Goal: Task Accomplishment & Management: Complete application form

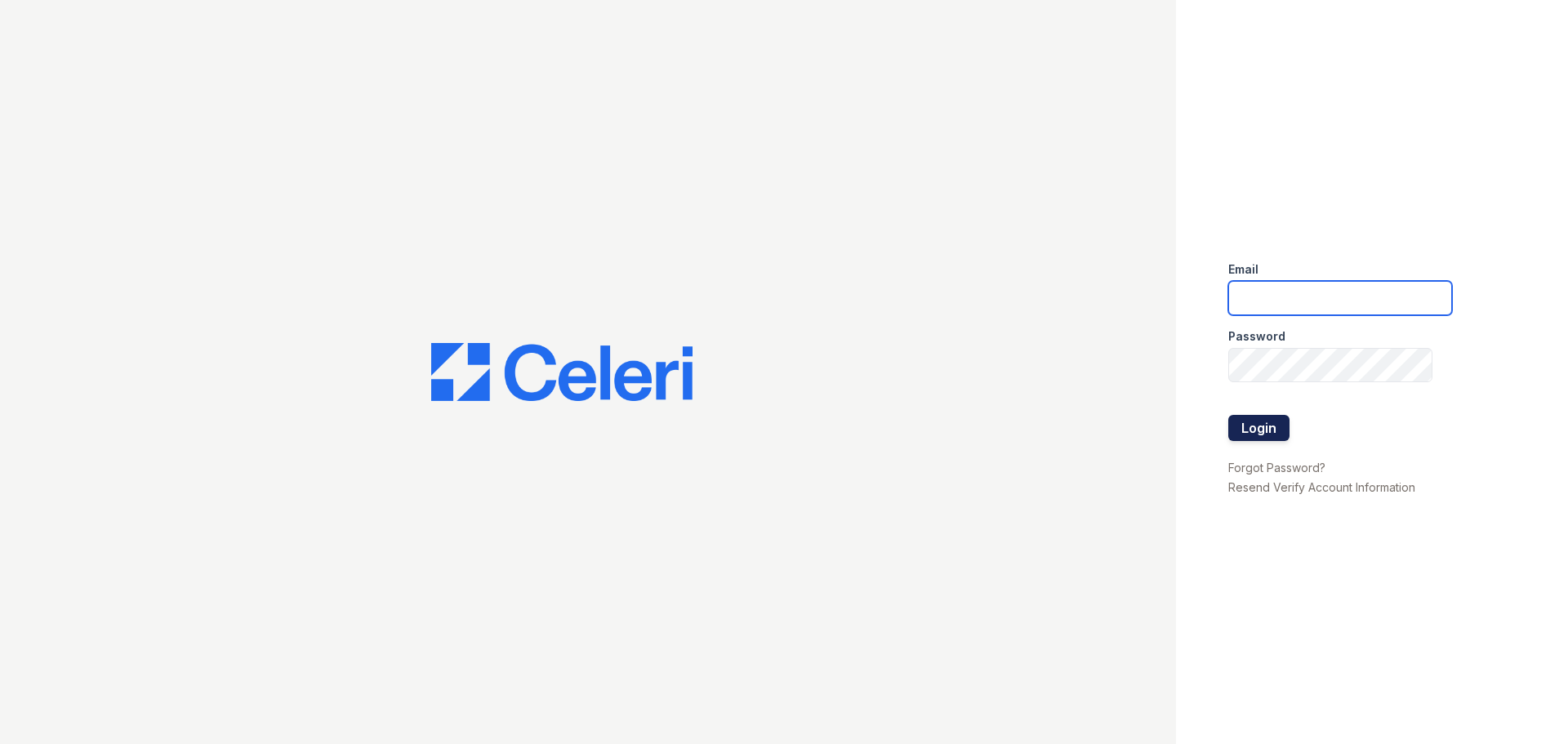
type input "[EMAIL_ADDRESS][DOMAIN_NAME]"
click at [1275, 433] on button "Login" at bounding box center [1259, 428] width 61 height 26
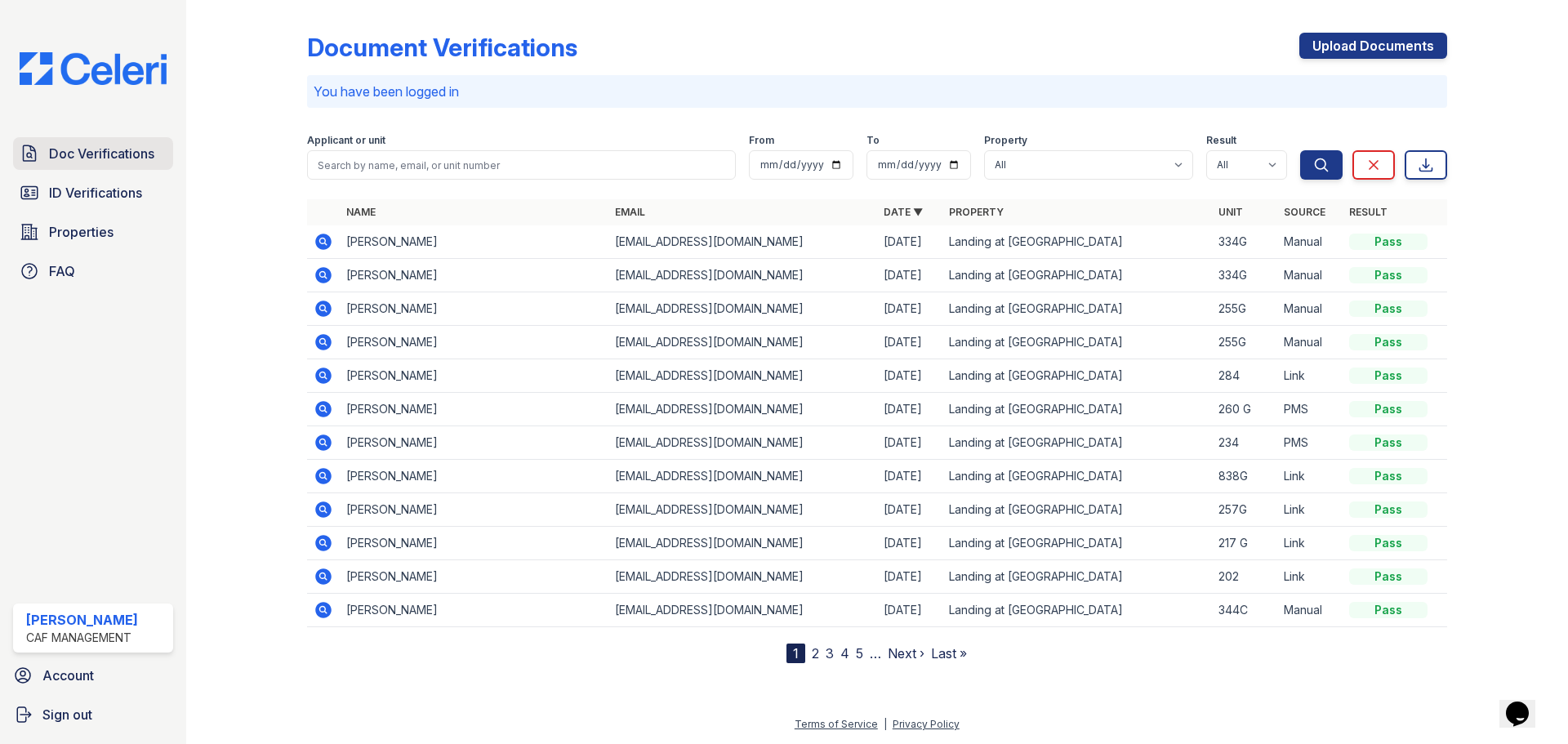
click at [99, 156] on span "Doc Verifications" at bounding box center [101, 153] width 106 height 20
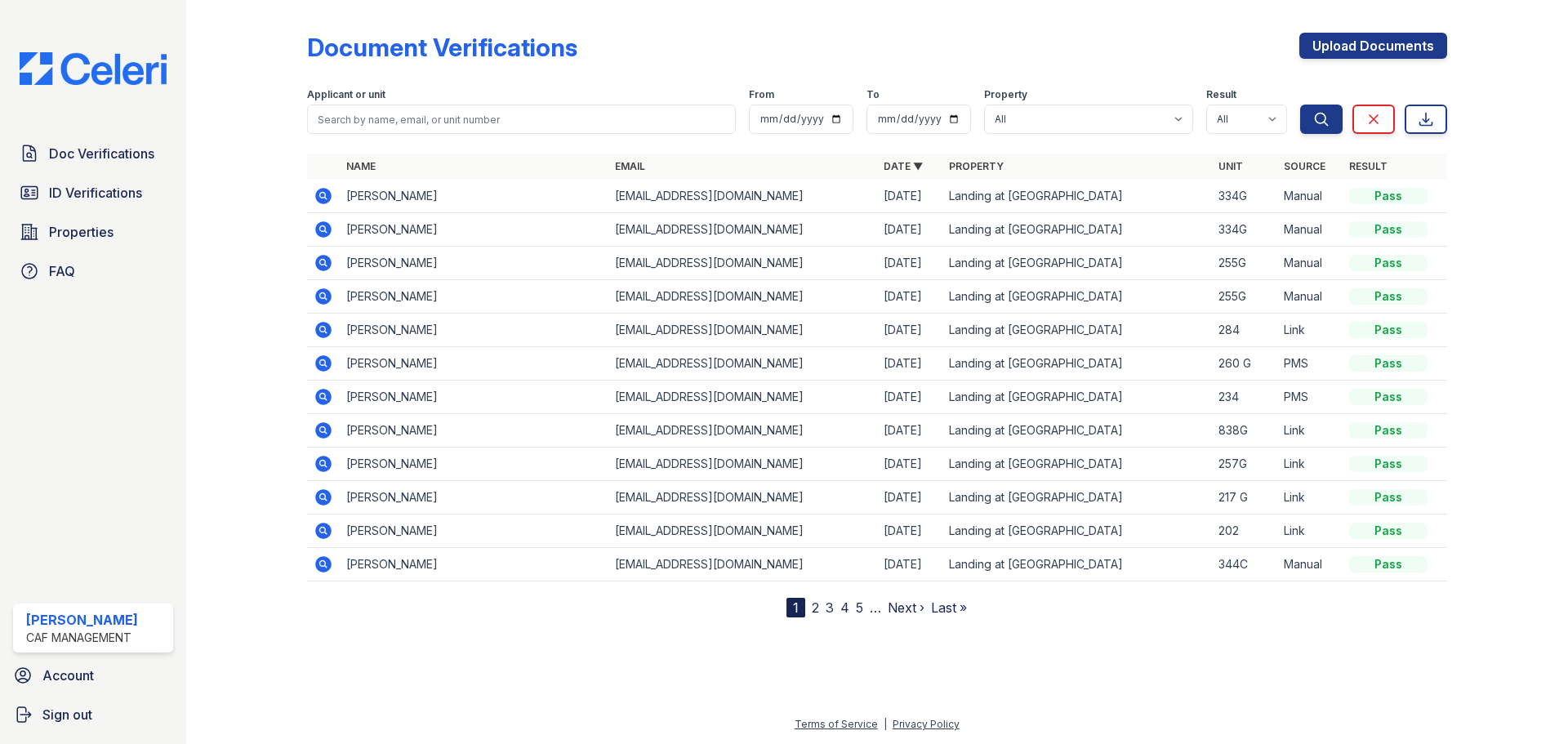
click at [413, 138] on form "Applicant or unit From To Property All Landing at McCallum Result All Pass Caut…" at bounding box center [877, 107] width 1140 height 65
click at [413, 123] on input "search" at bounding box center [521, 119] width 429 height 30
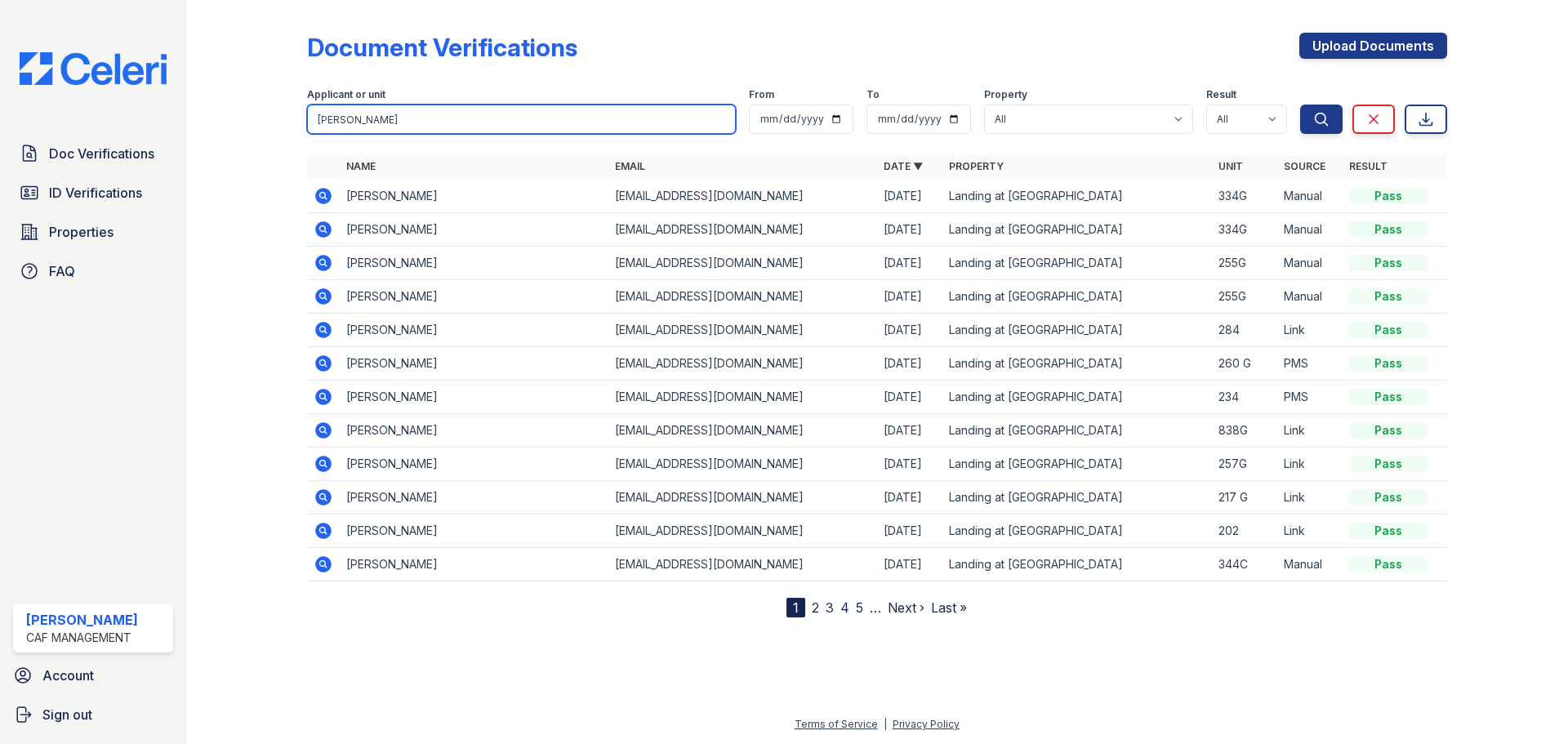
type input "melvin ol"
click at [1301, 105] on button "Search" at bounding box center [1322, 119] width 42 height 30
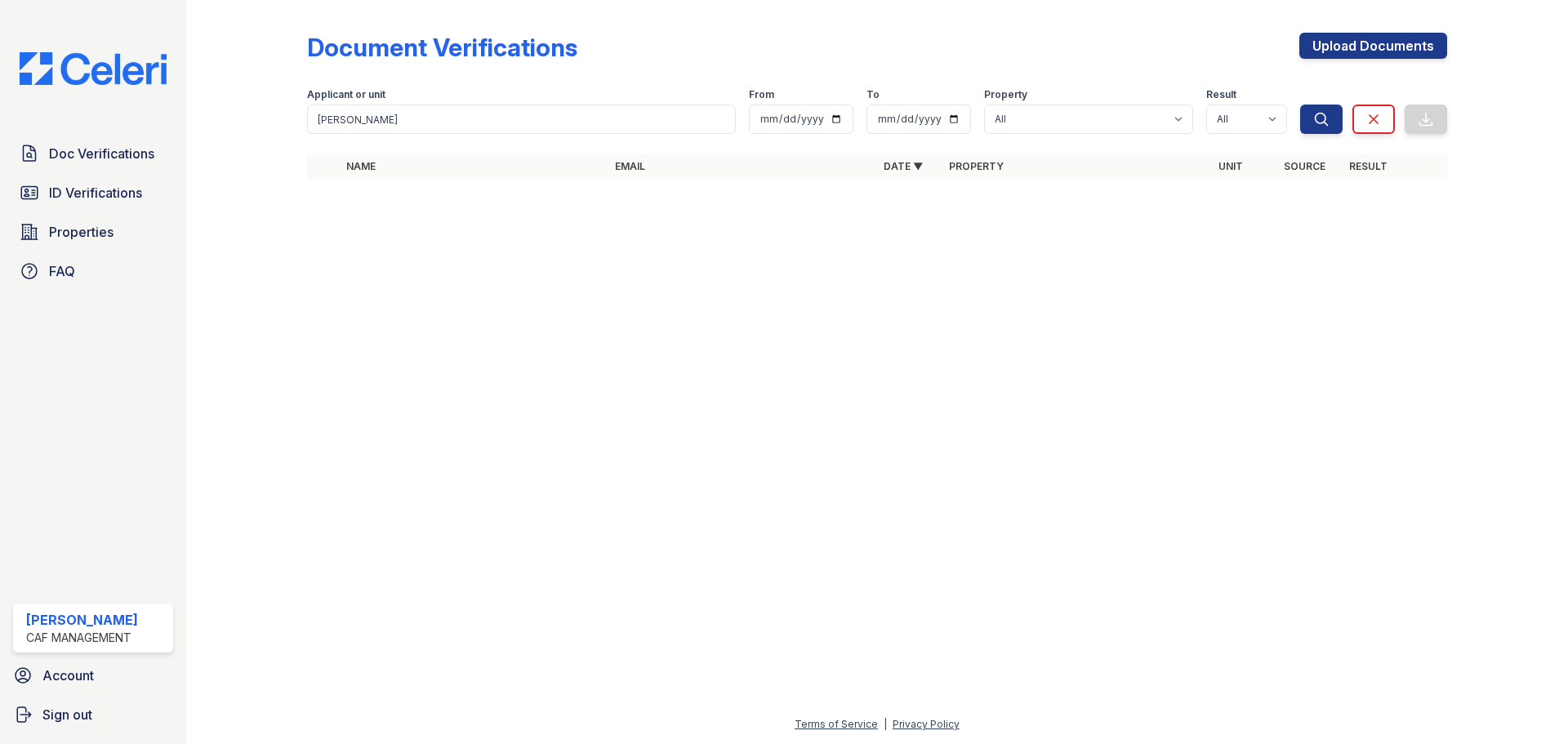
click at [649, 88] on div "Applicant or unit melvin ol From To Property All Landing at McCallum Result All…" at bounding box center [803, 107] width 993 height 52
click at [635, 108] on input "melvin ol" at bounding box center [521, 119] width 429 height 30
click at [635, 109] on input "melvin ol" at bounding box center [521, 119] width 429 height 30
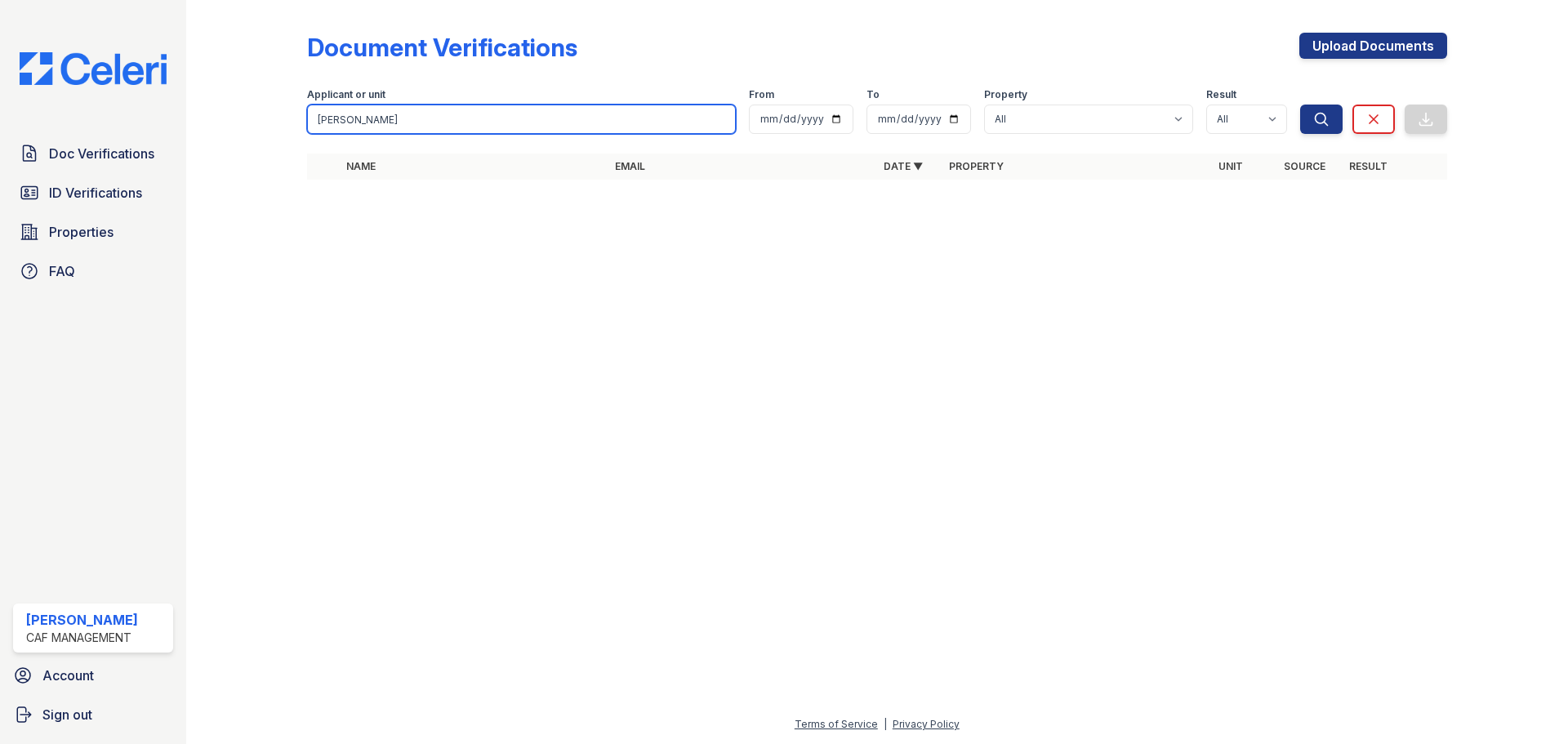
click at [635, 109] on input "melvin ol" at bounding box center [521, 119] width 429 height 30
type input "[PERSON_NAME]"
click at [1301, 105] on button "Search" at bounding box center [1322, 119] width 42 height 30
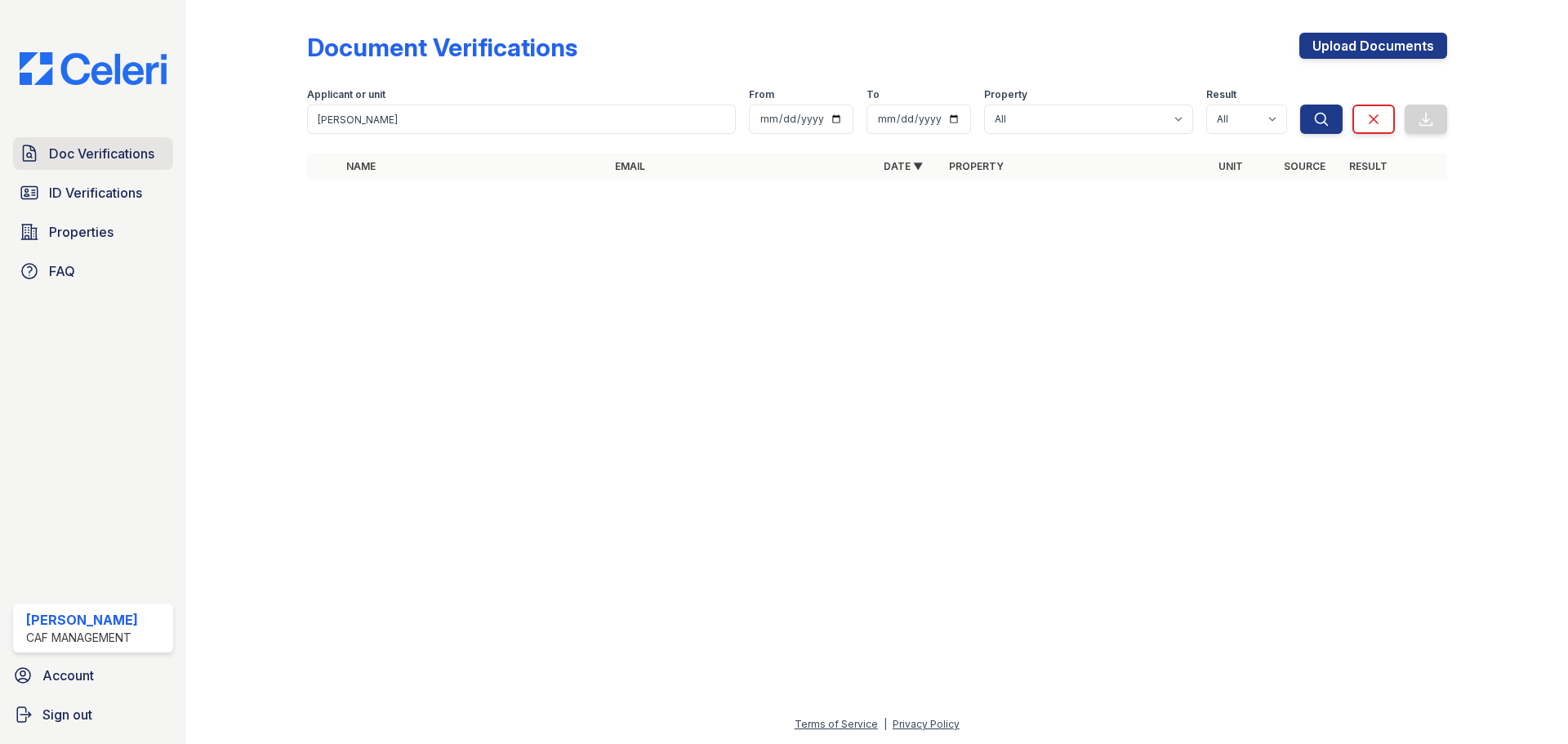
click at [51, 151] on span "Doc Verifications" at bounding box center [101, 153] width 106 height 20
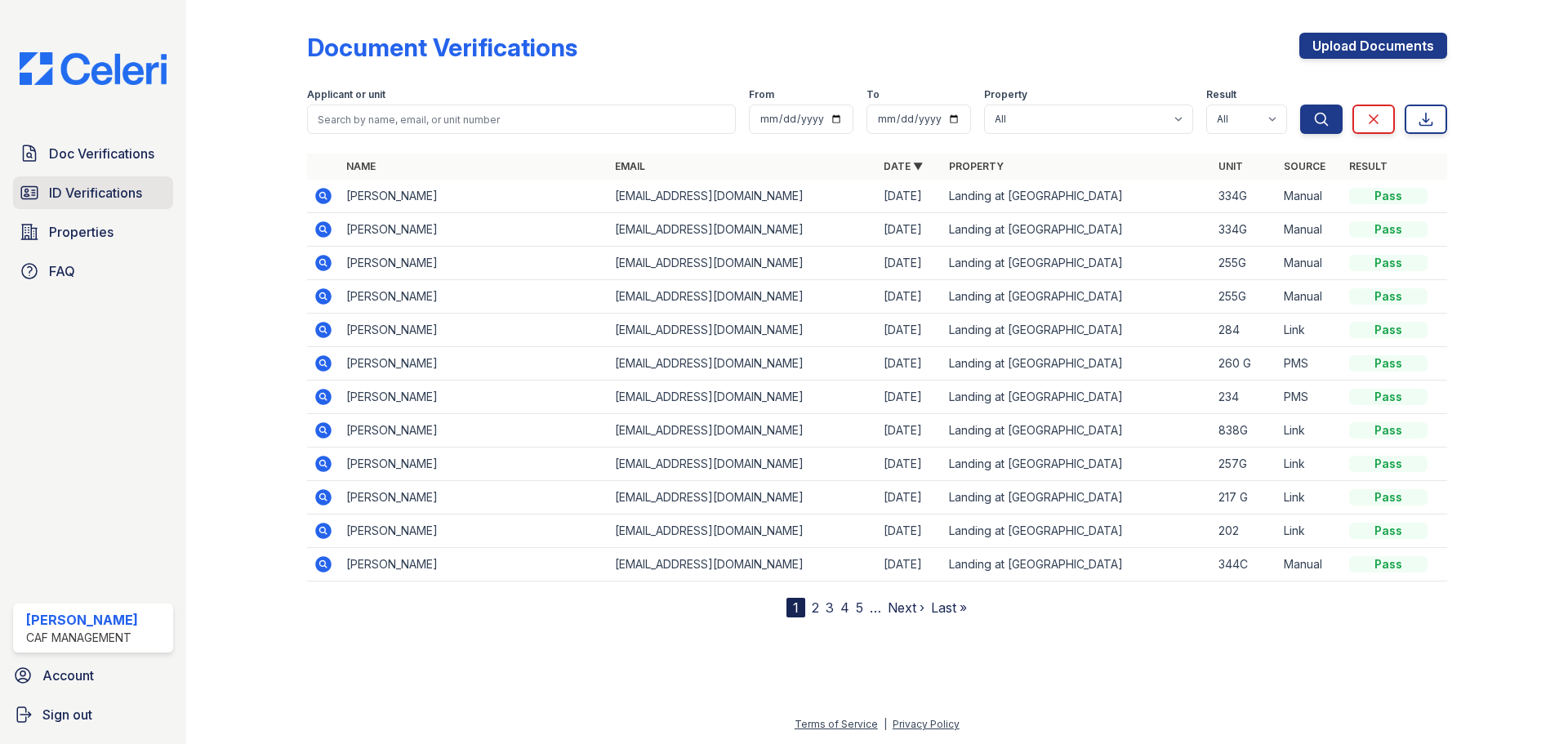
click at [139, 199] on span "ID Verifications" at bounding box center [95, 193] width 93 height 20
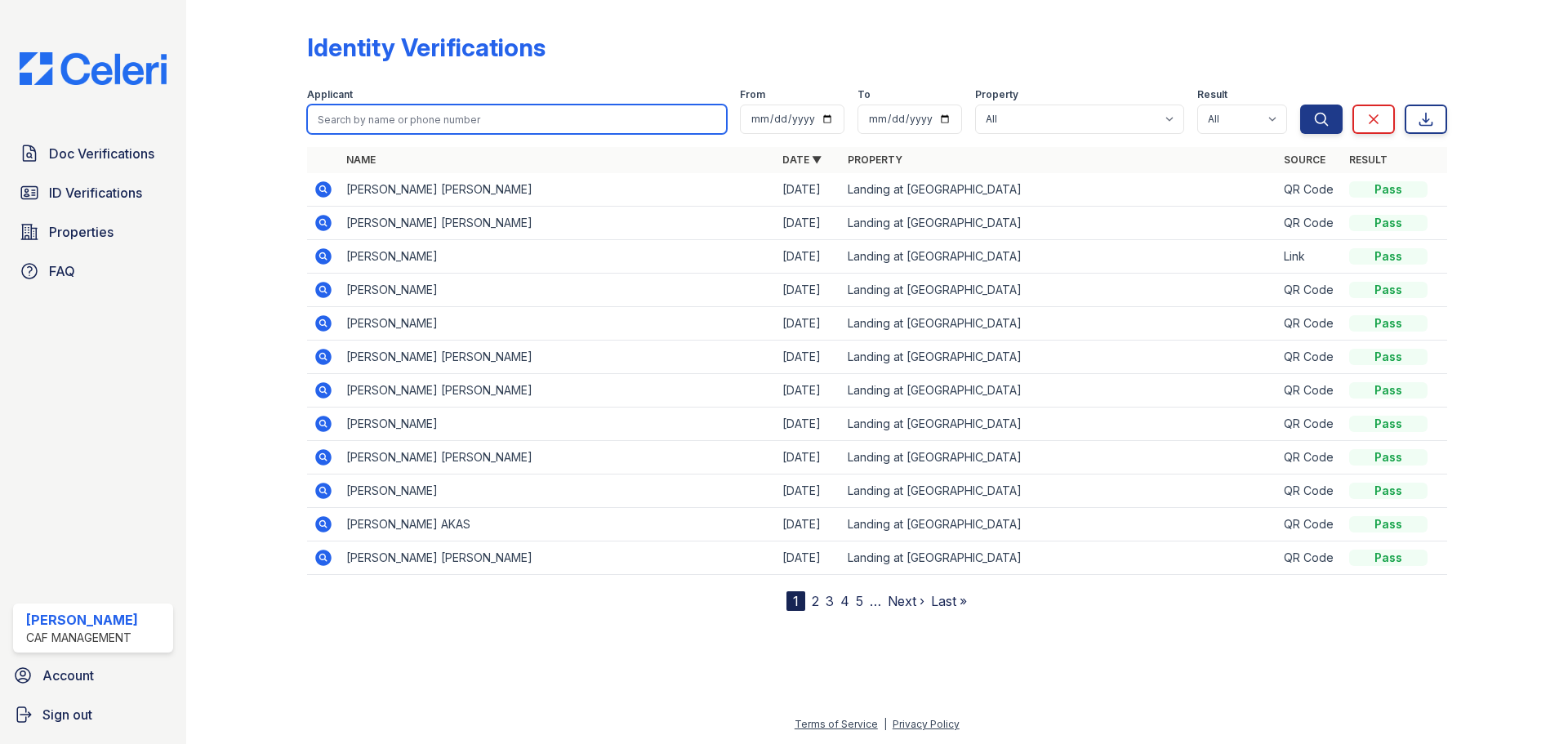
click at [406, 126] on input "search" at bounding box center [516, 119] width 420 height 30
type input "E"
type input "[PERSON_NAME]"
click at [329, 292] on icon at bounding box center [323, 290] width 16 height 16
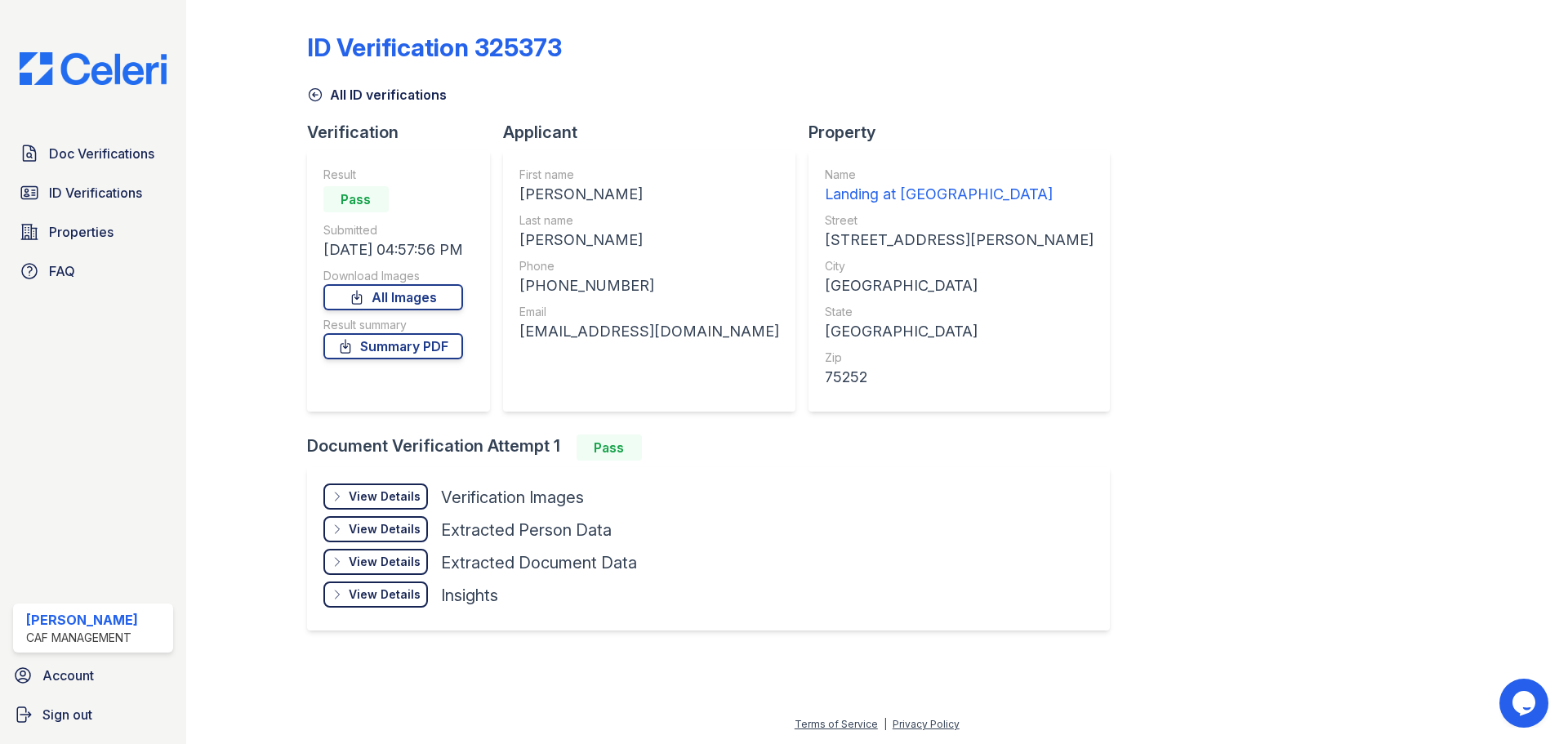
click at [418, 505] on div "View Details Details" at bounding box center [376, 497] width 105 height 26
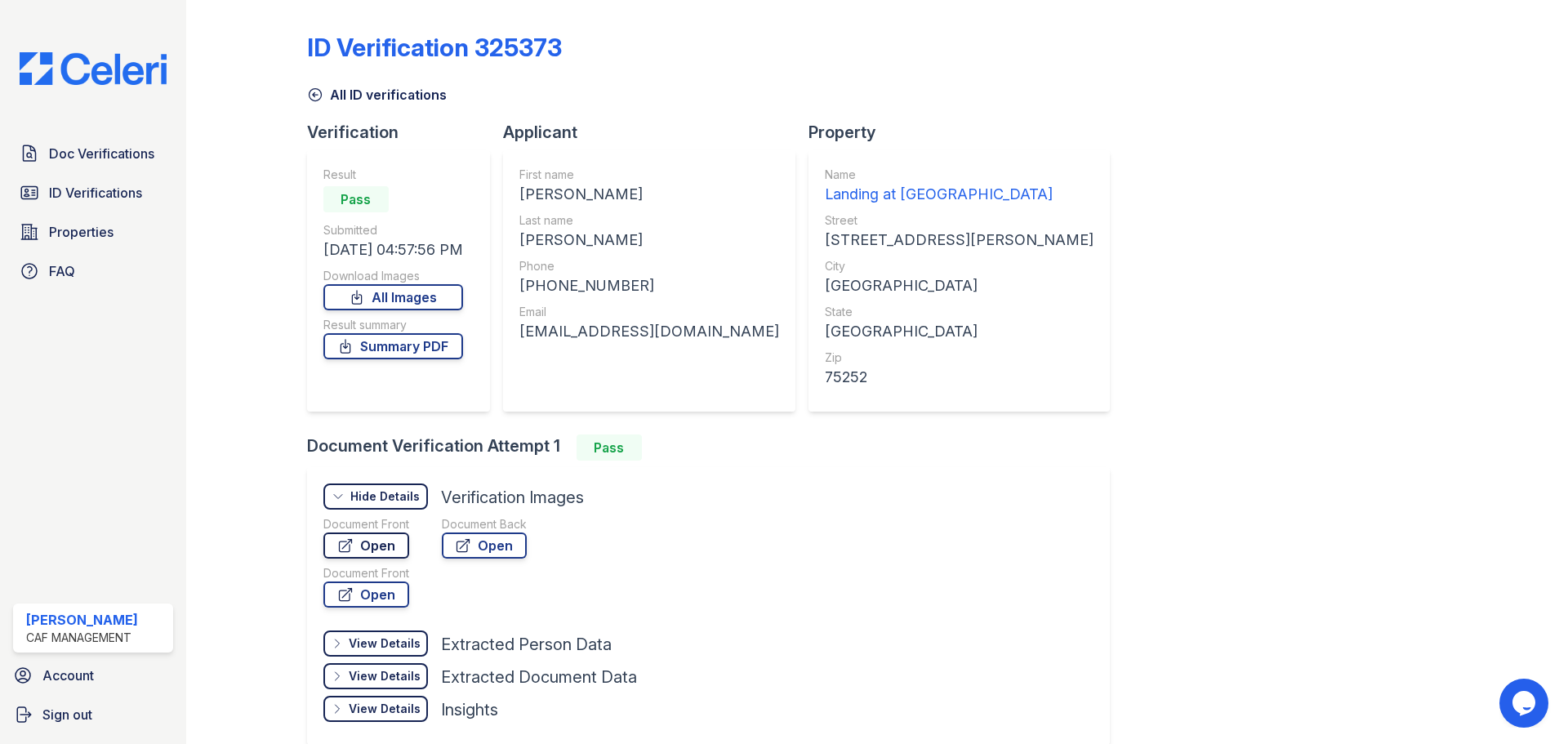
click at [366, 545] on link "Open" at bounding box center [366, 545] width 86 height 26
click at [385, 349] on link "Summary PDF" at bounding box center [393, 346] width 140 height 26
click at [69, 229] on span "Properties" at bounding box center [80, 232] width 64 height 20
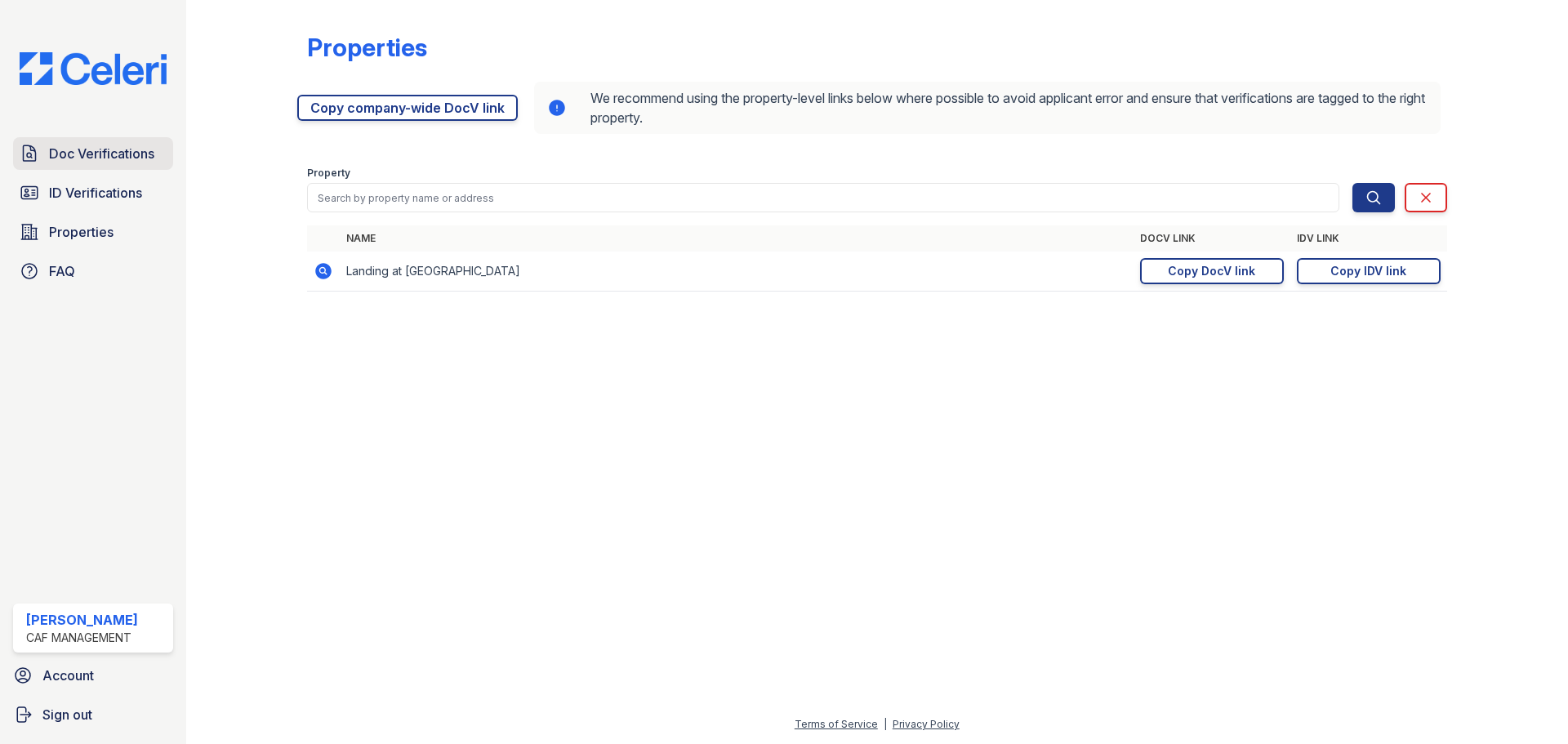
click at [117, 168] on link "Doc Verifications" at bounding box center [92, 153] width 160 height 33
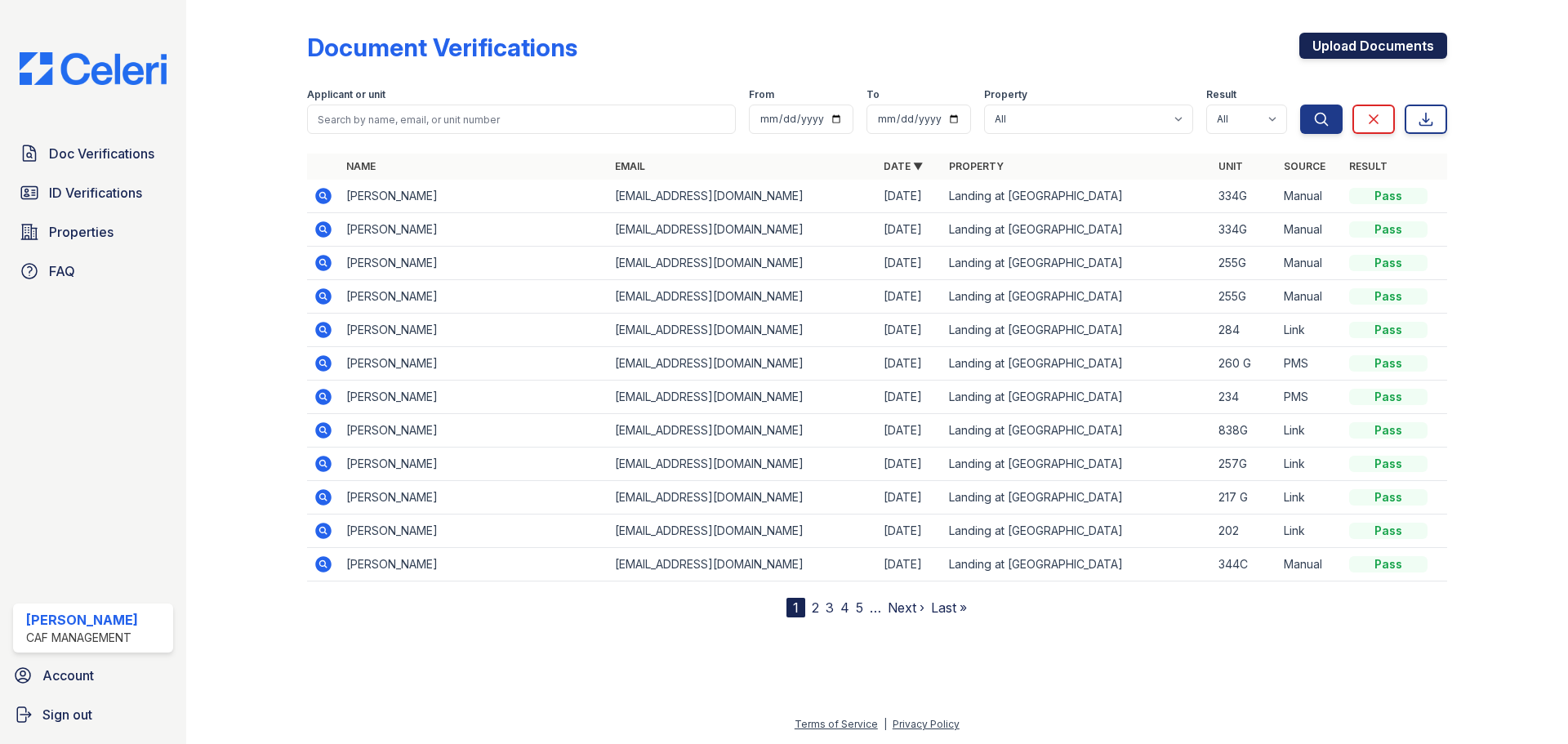
click at [1328, 54] on link "Upload Documents" at bounding box center [1374, 45] width 148 height 26
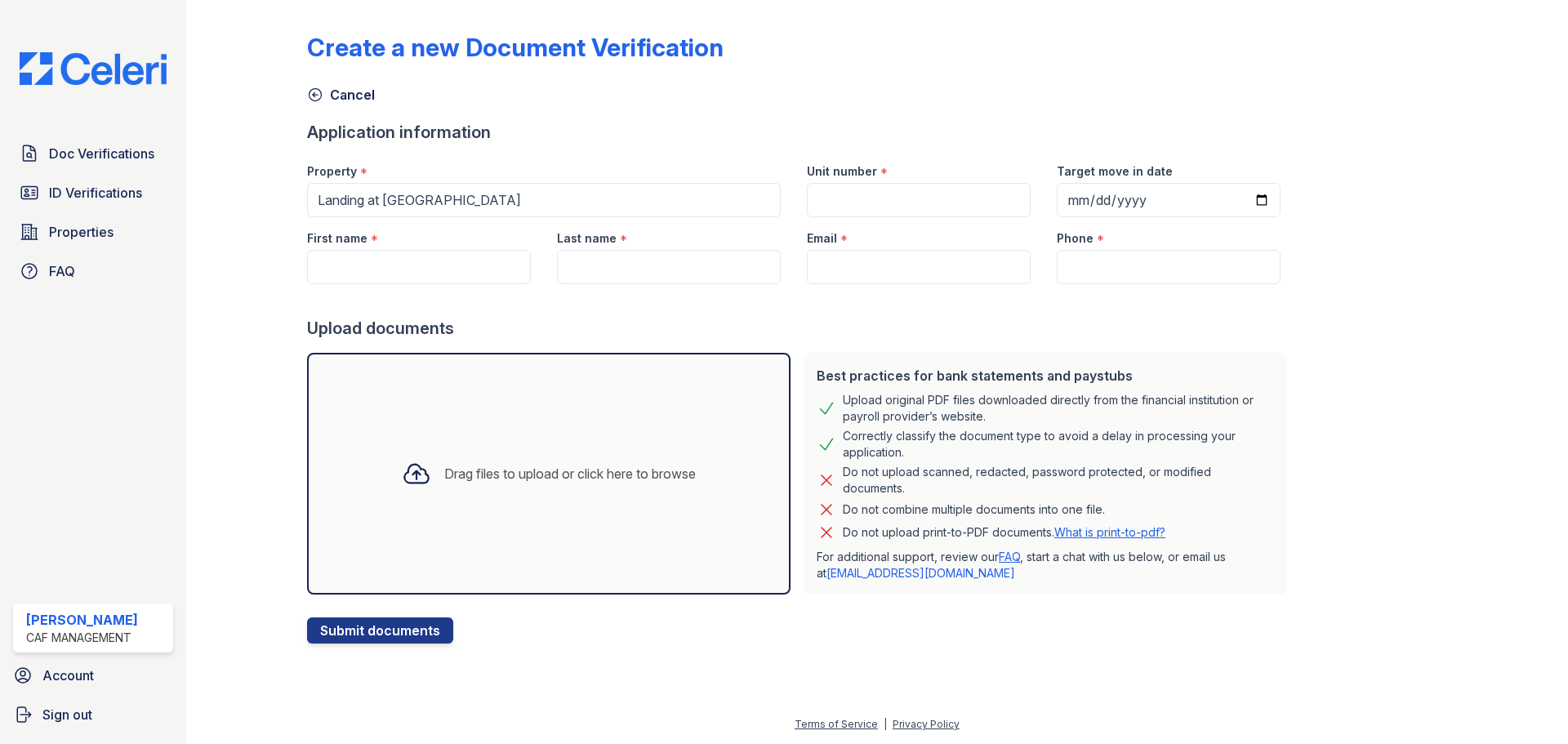
click at [469, 552] on div "Drag files to upload or click here to browse" at bounding box center [549, 474] width 484 height 242
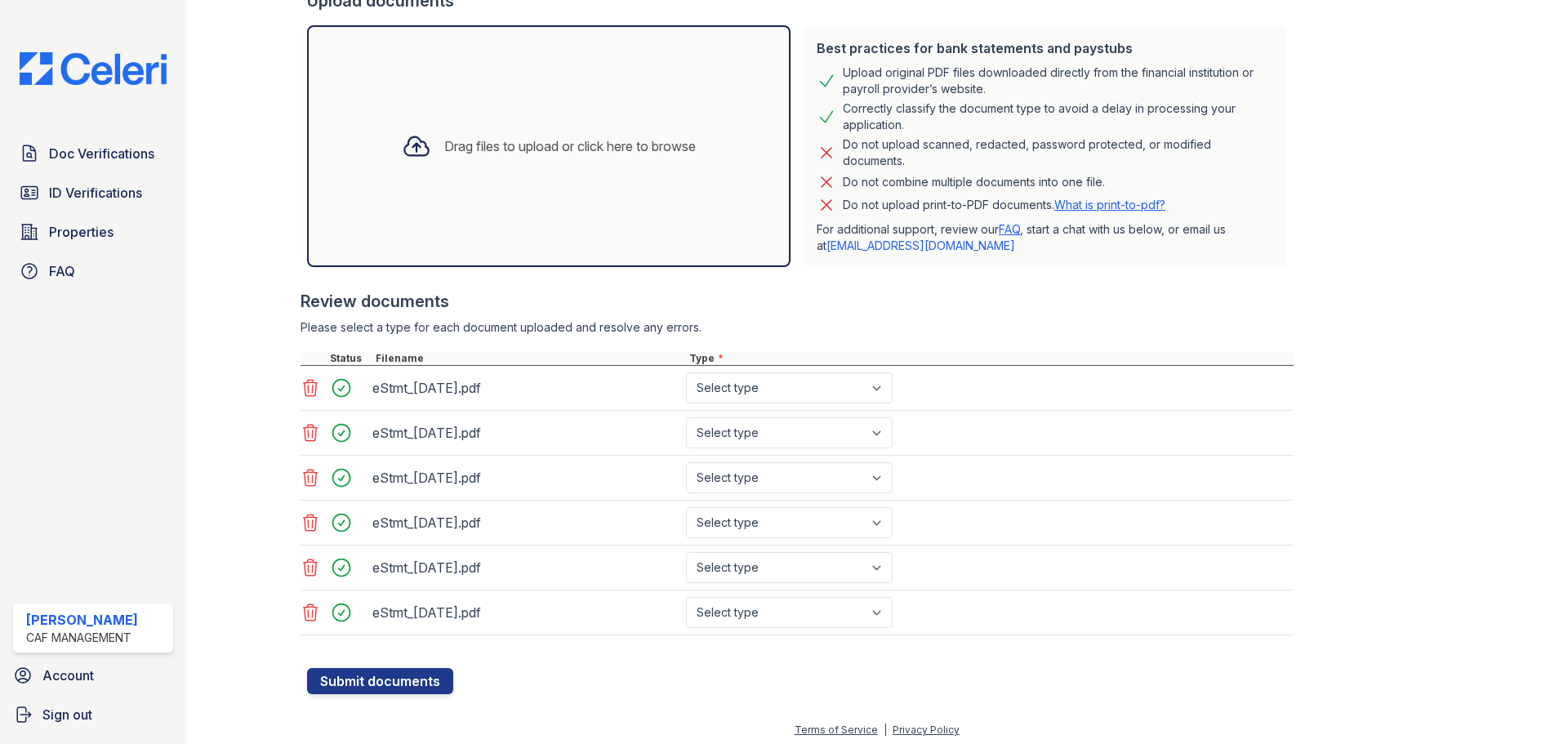
scroll to position [329, 0]
click at [742, 391] on select "Select type Paystub Bank Statement Offer Letter Tax Documents Benefit Award Let…" at bounding box center [789, 387] width 207 height 31
select select "bank_statement"
click at [686, 372] on select "Select type Paystub Bank Statement Offer Letter Tax Documents Benefit Award Let…" at bounding box center [789, 387] width 207 height 31
click at [746, 437] on select "Select type Paystub Bank Statement Offer Letter Tax Documents Benefit Award Let…" at bounding box center [789, 432] width 207 height 31
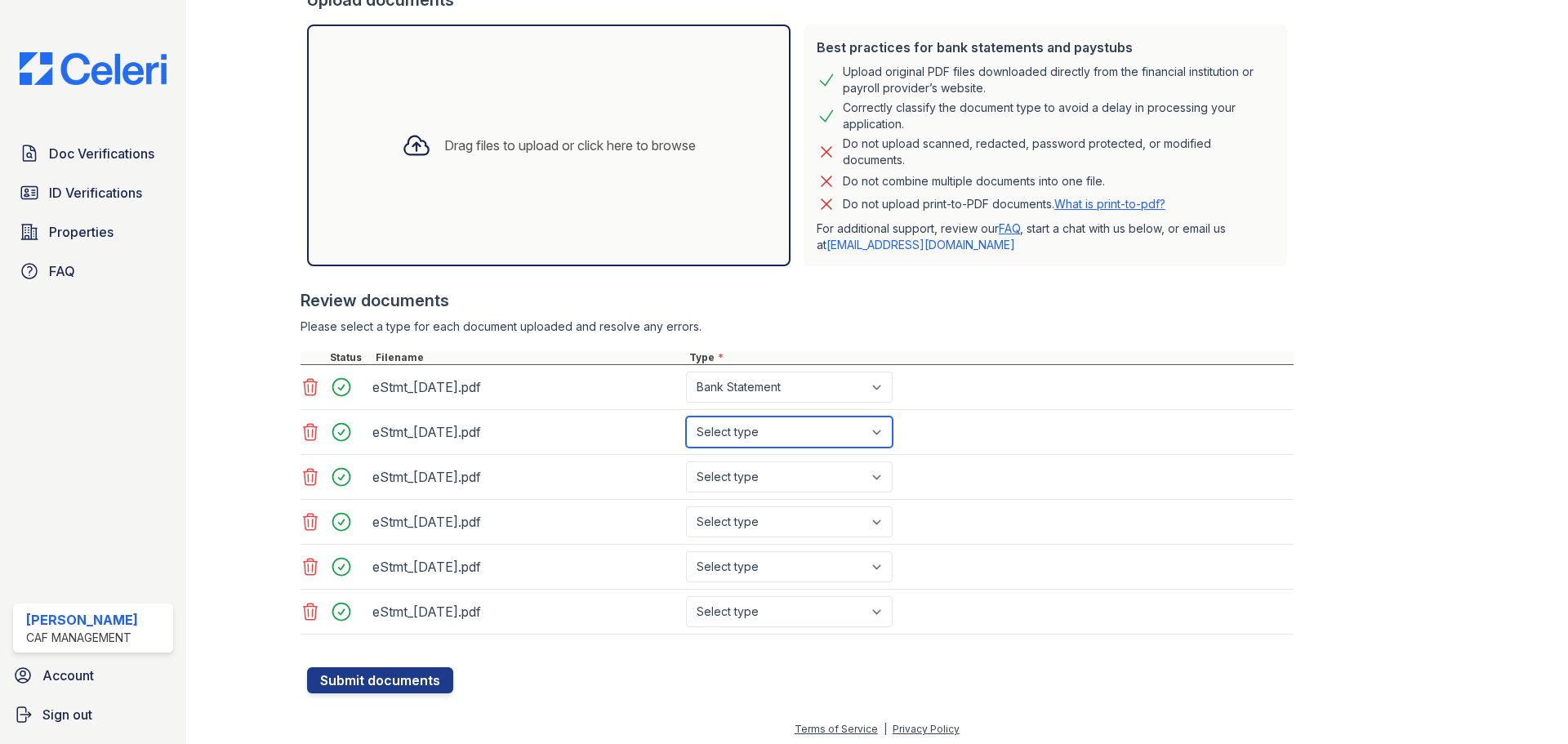
select select "bank_statement"
click at [686, 417] on select "Select type Paystub Bank Statement Offer Letter Tax Documents Benefit Award Let…" at bounding box center [789, 432] width 207 height 31
click at [742, 470] on select "Select type Paystub Bank Statement Offer Letter Tax Documents Benefit Award Let…" at bounding box center [789, 477] width 207 height 31
select select "bank_statement"
click at [686, 461] on select "Select type Paystub Bank Statement Offer Letter Tax Documents Benefit Award Let…" at bounding box center [789, 477] width 207 height 31
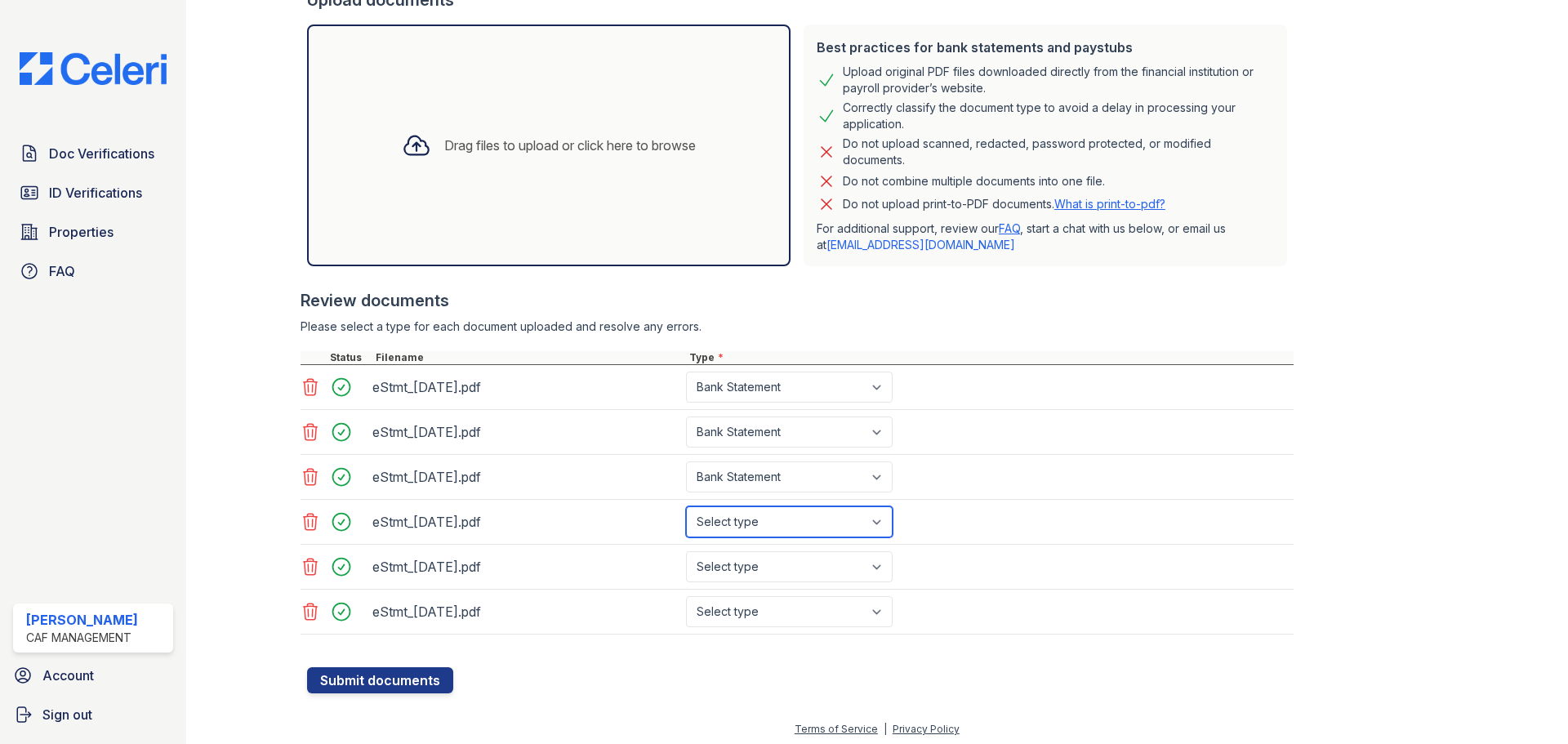
click at [747, 511] on select "Select type Paystub Bank Statement Offer Letter Tax Documents Benefit Award Let…" at bounding box center [789, 522] width 207 height 31
select select "bank_statement"
click at [686, 507] on select "Select type Paystub Bank Statement Offer Letter Tax Documents Benefit Award Let…" at bounding box center [789, 522] width 207 height 31
click at [756, 564] on select "Select type Paystub Bank Statement Offer Letter Tax Documents Benefit Award Let…" at bounding box center [789, 567] width 207 height 31
select select "bank_statement"
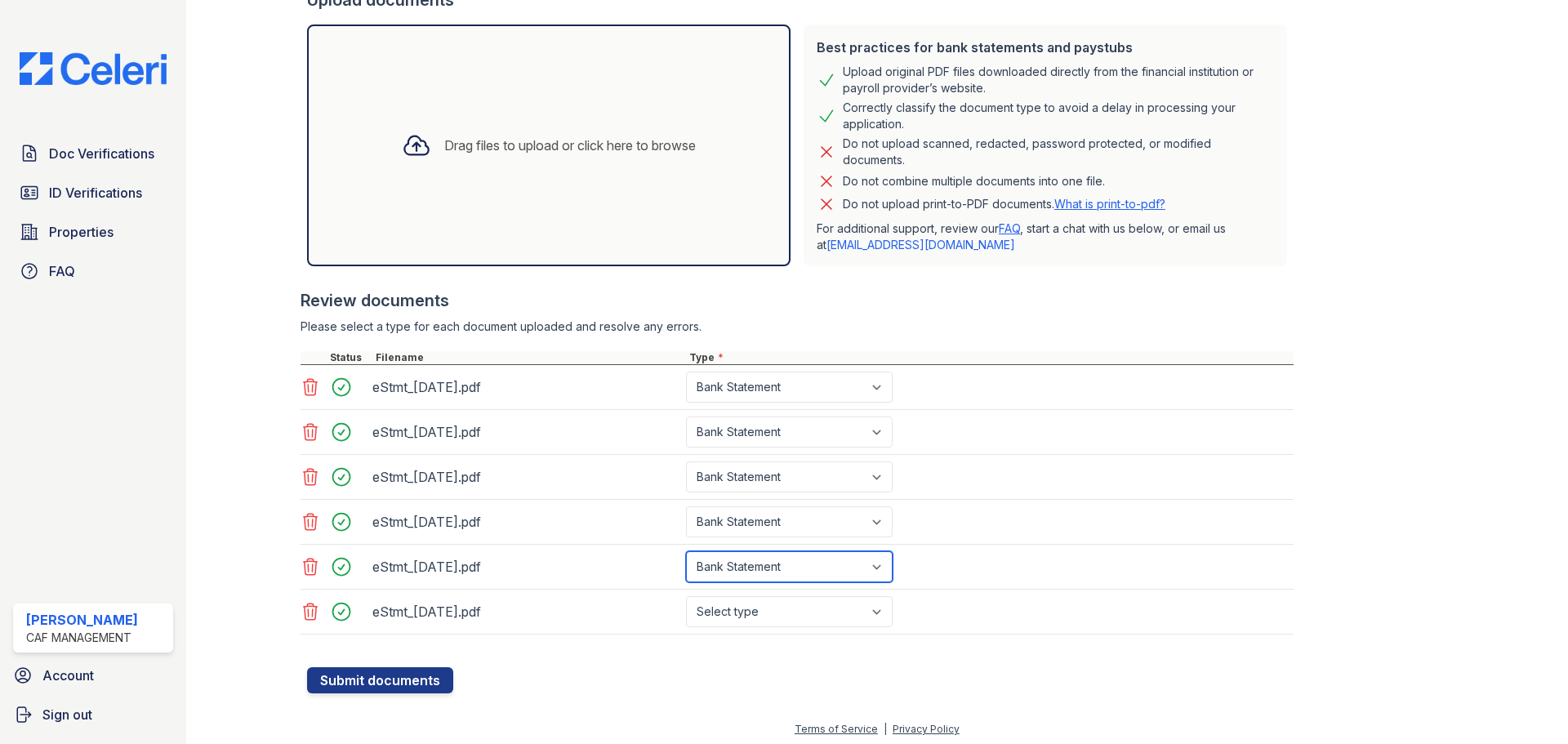
click at [686, 552] on select "Select type Paystub Bank Statement Offer Letter Tax Documents Benefit Award Let…" at bounding box center [789, 567] width 207 height 31
click at [739, 604] on select "Select type Paystub Bank Statement Offer Letter Tax Documents Benefit Award Let…" at bounding box center [789, 612] width 207 height 31
select select "bank_statement"
click at [686, 597] on select "Select type Paystub Bank Statement Offer Letter Tax Documents Benefit Award Let…" at bounding box center [789, 612] width 207 height 31
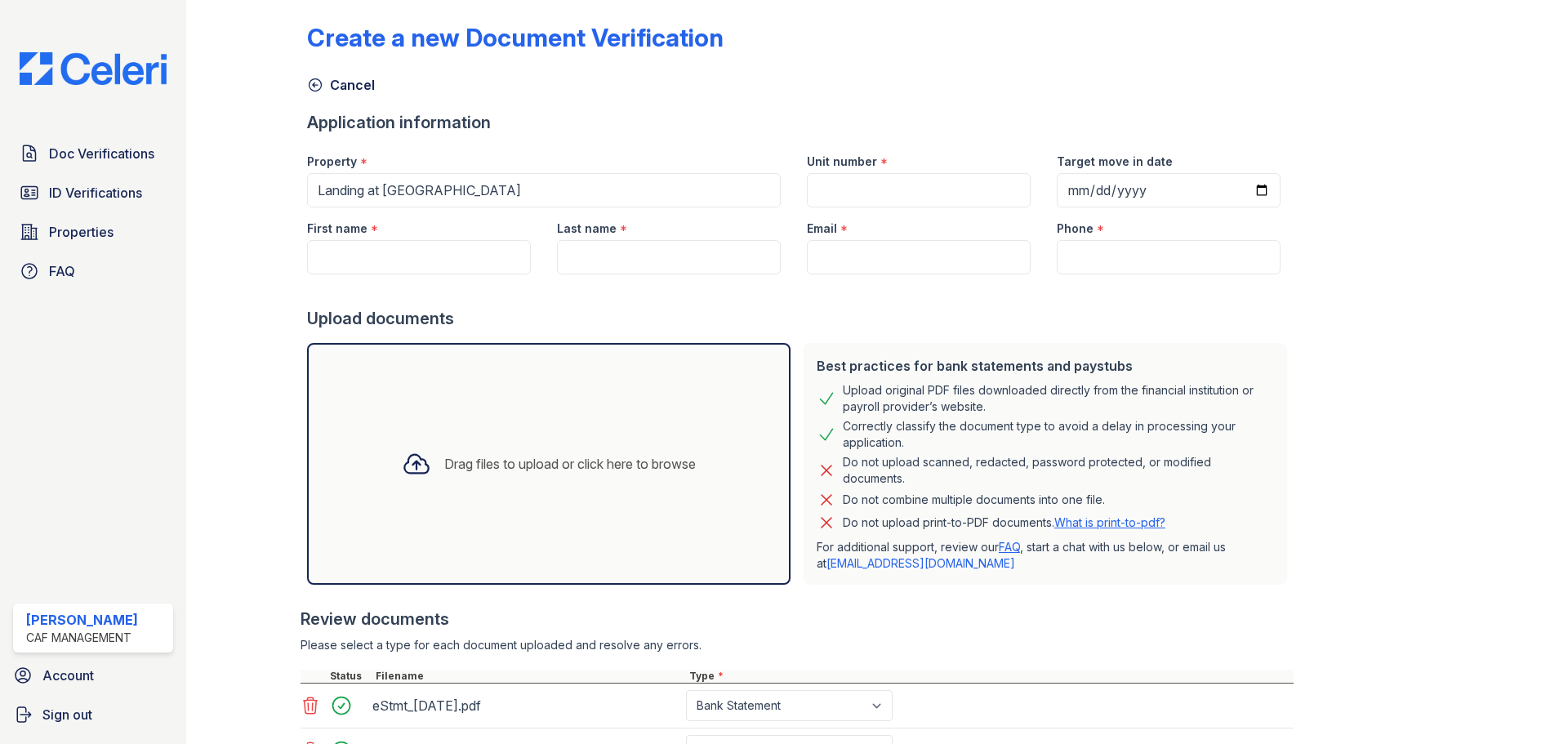
scroll to position [0, 0]
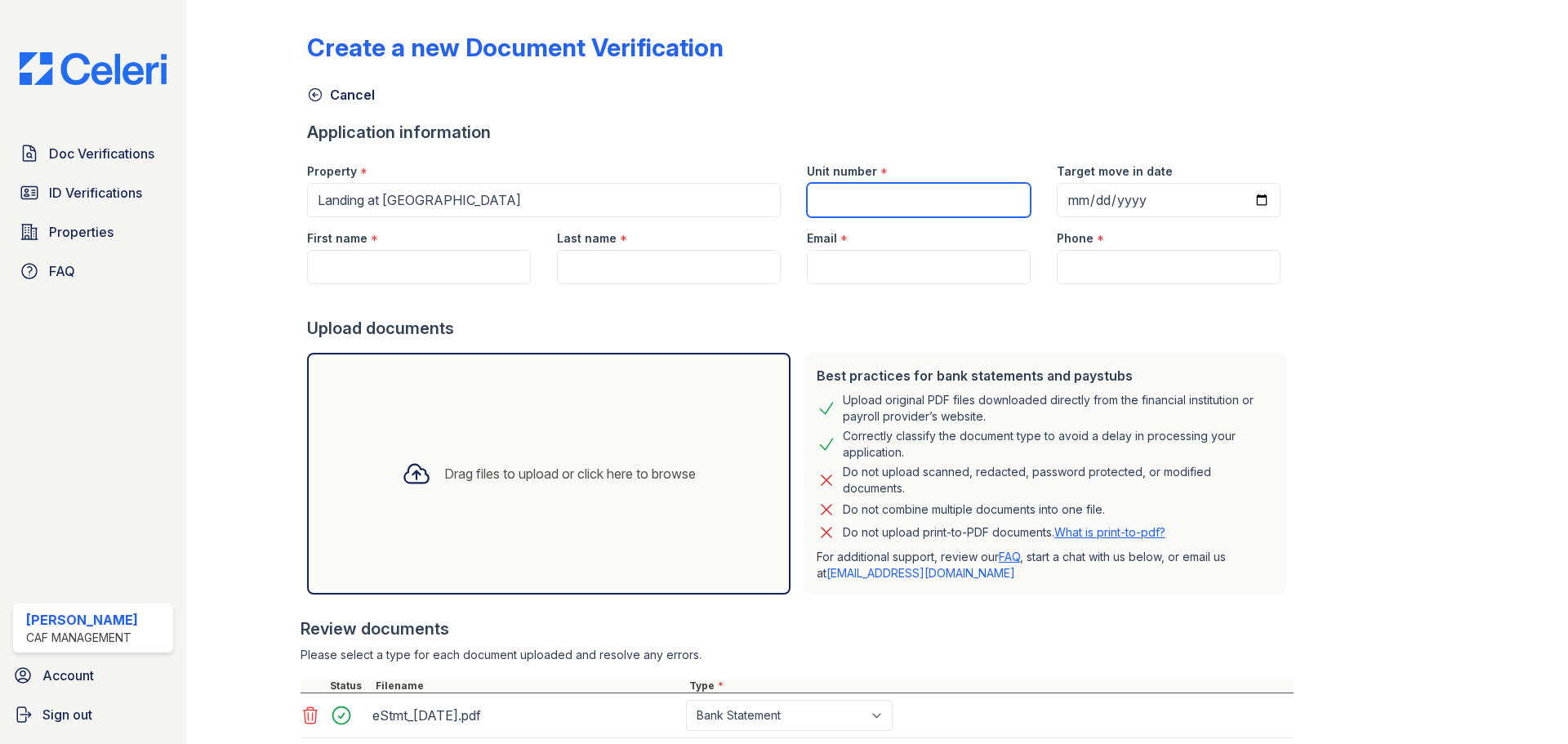
click at [884, 197] on input "Unit number" at bounding box center [919, 200] width 224 height 34
type input "204G"
type input "2025-10-24"
click at [467, 244] on div "First name *" at bounding box center [419, 234] width 224 height 33
click at [463, 261] on input "First name" at bounding box center [419, 267] width 224 height 34
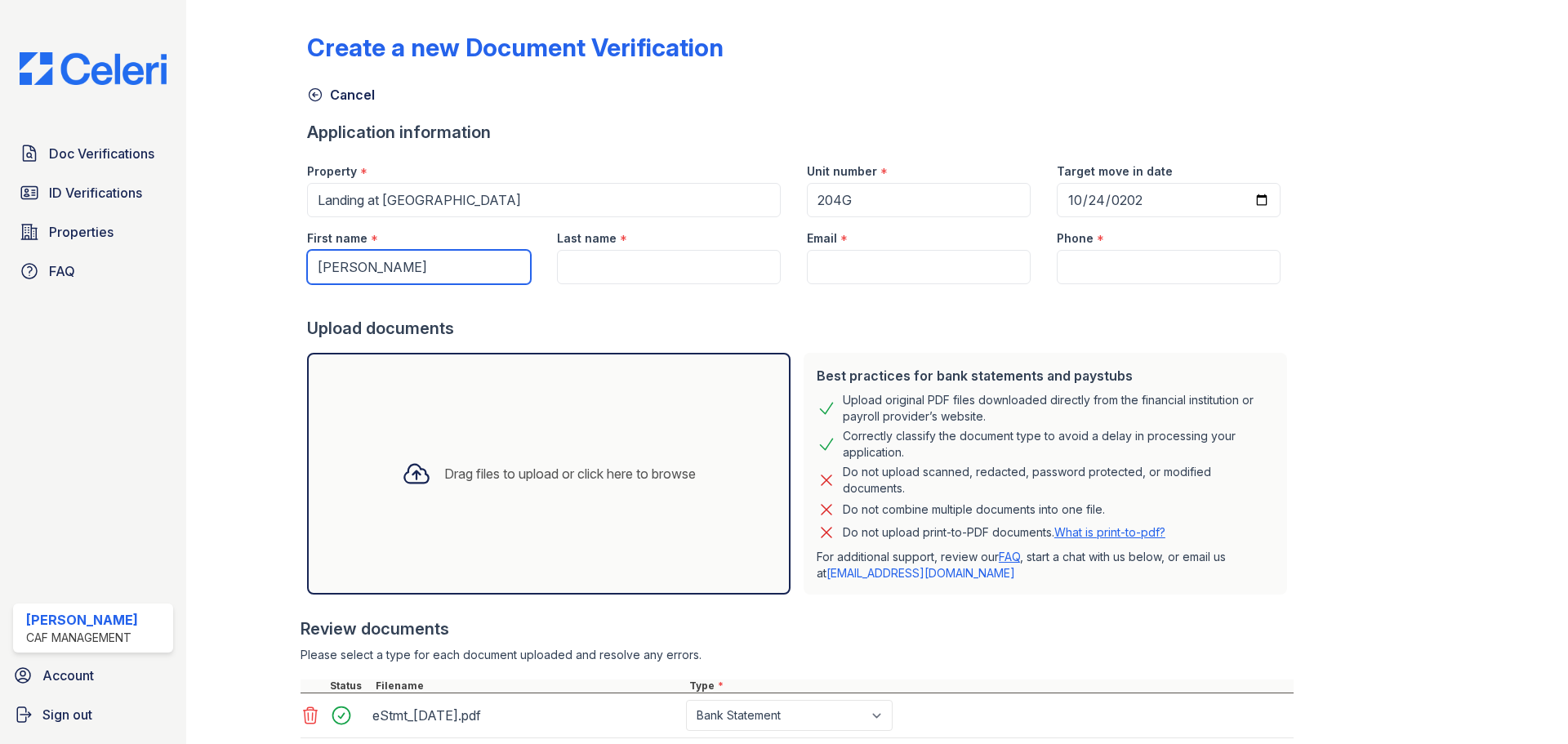
type input "[PERSON_NAME]"
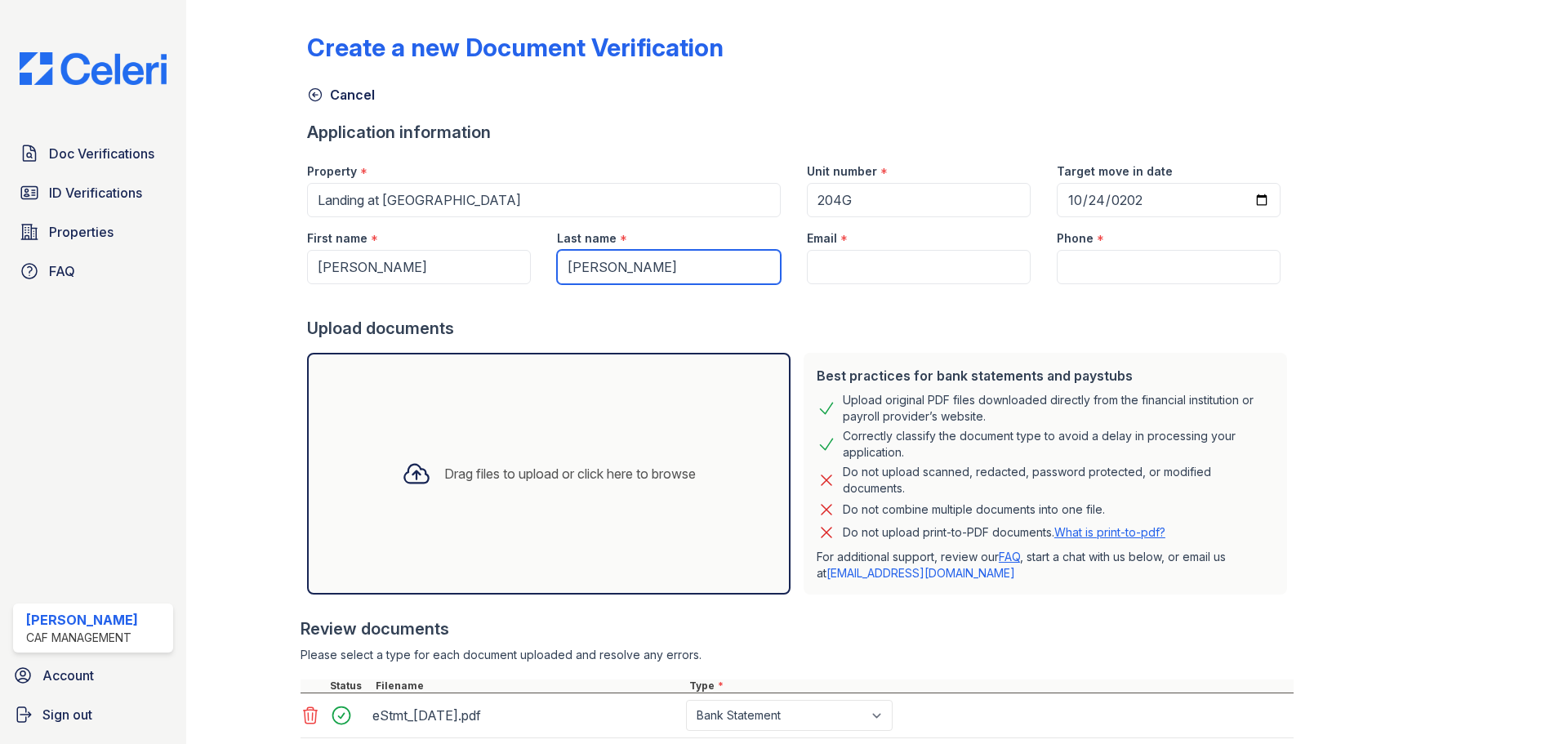
type input "[PERSON_NAME]"
paste input "[EMAIL_ADDRESS][DOMAIN_NAME]"
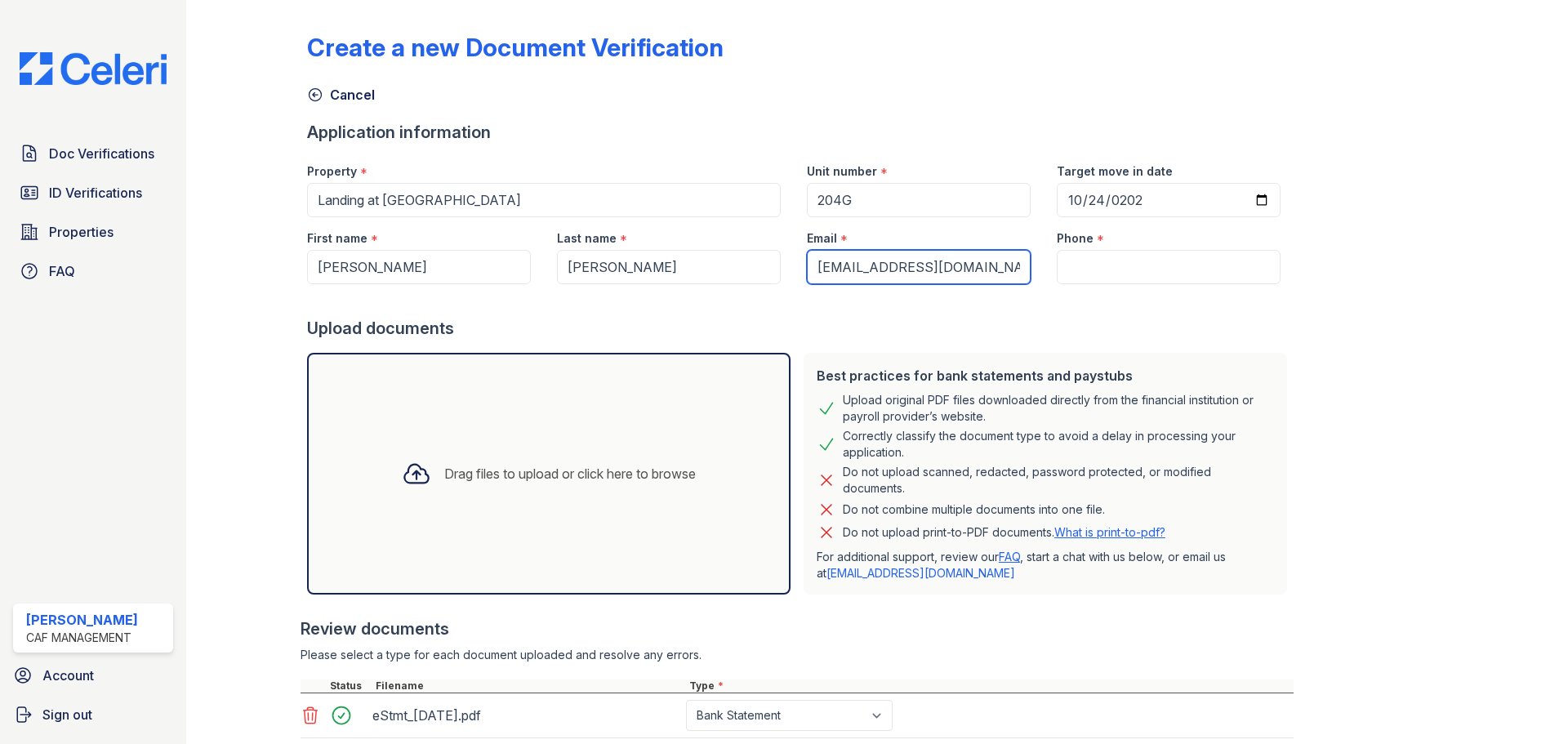
type input "[EMAIL_ADDRESS][DOMAIN_NAME]"
paste input "(945) 241-3922"
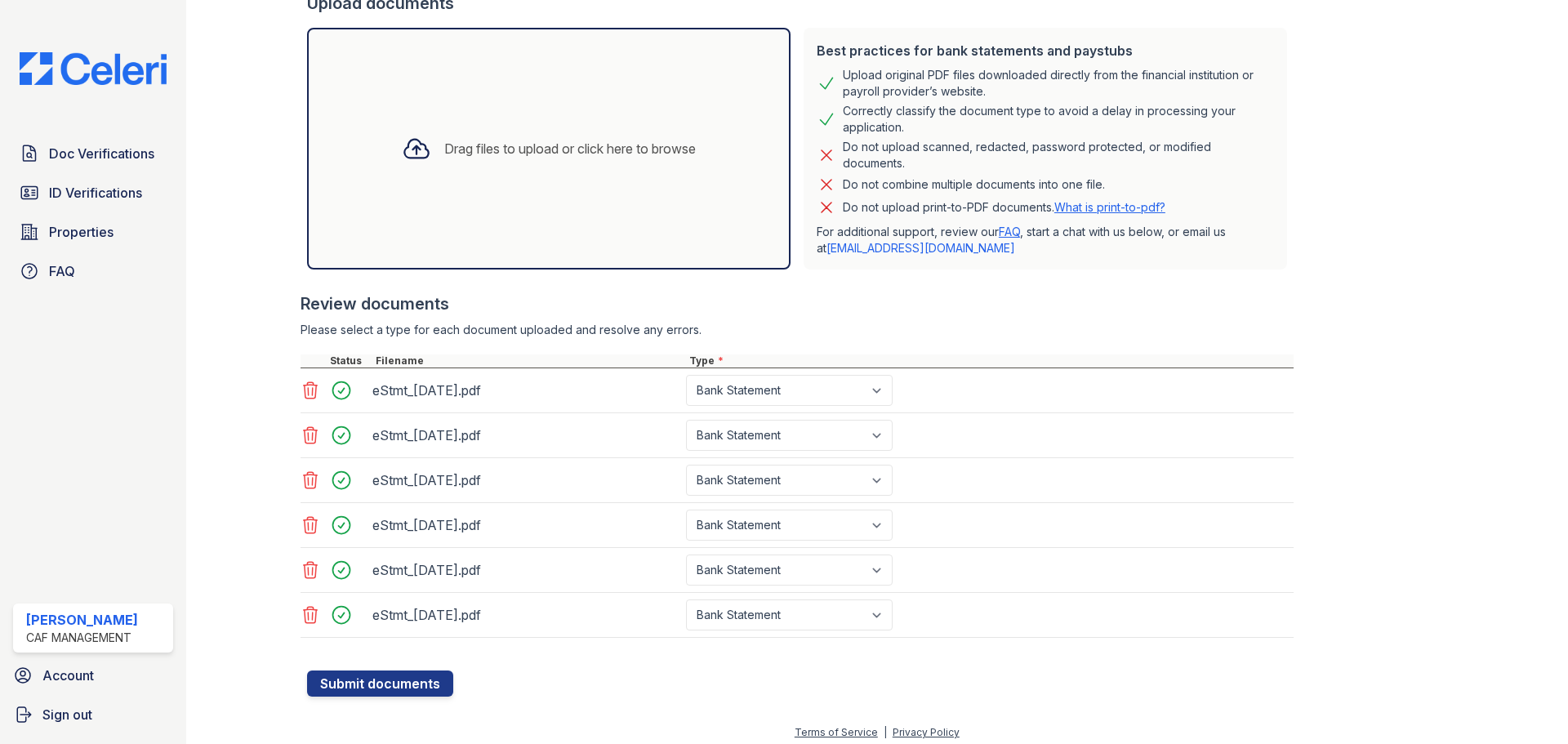
scroll to position [333, 0]
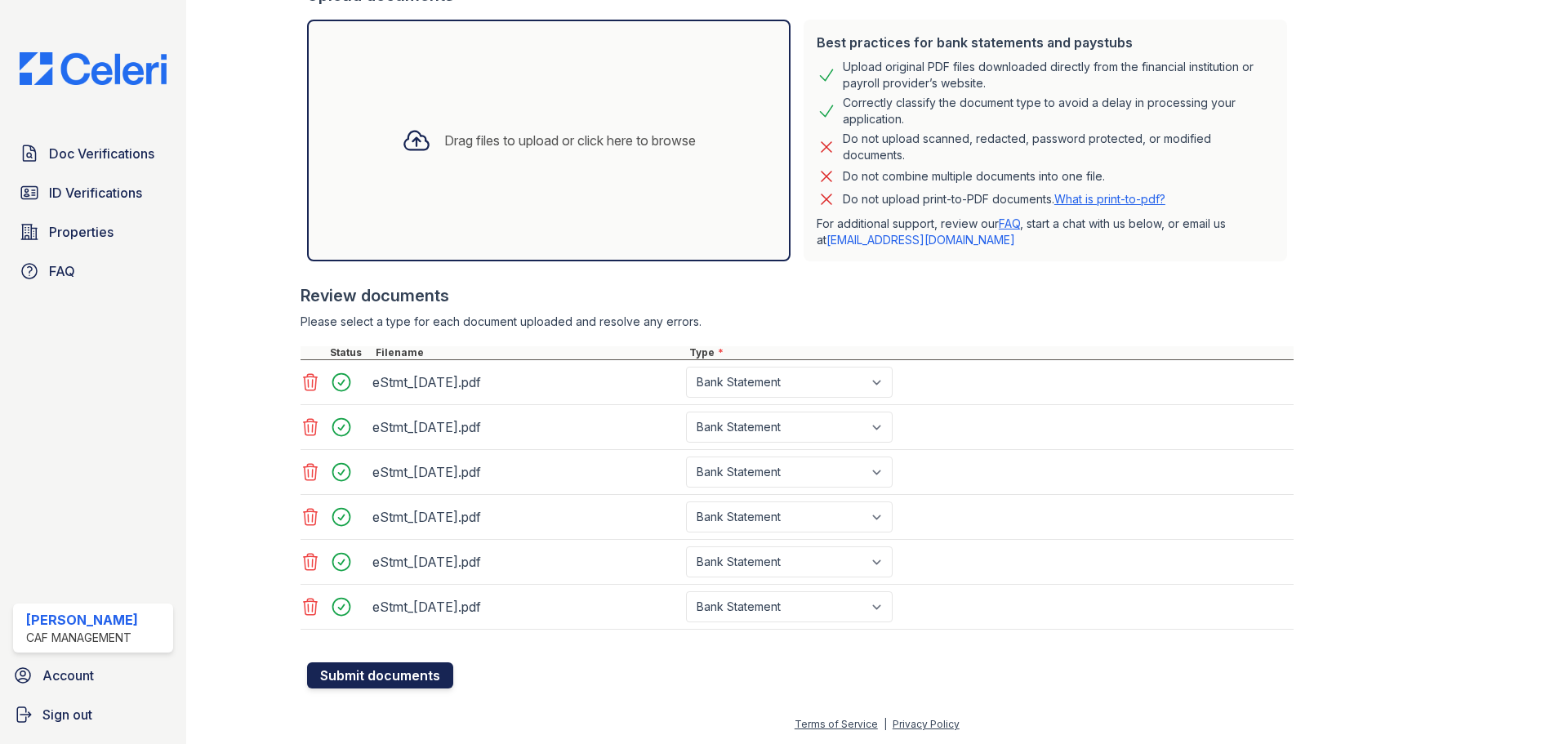
type input "(945) 241-3922"
click at [378, 677] on button "Submit documents" at bounding box center [380, 675] width 146 height 26
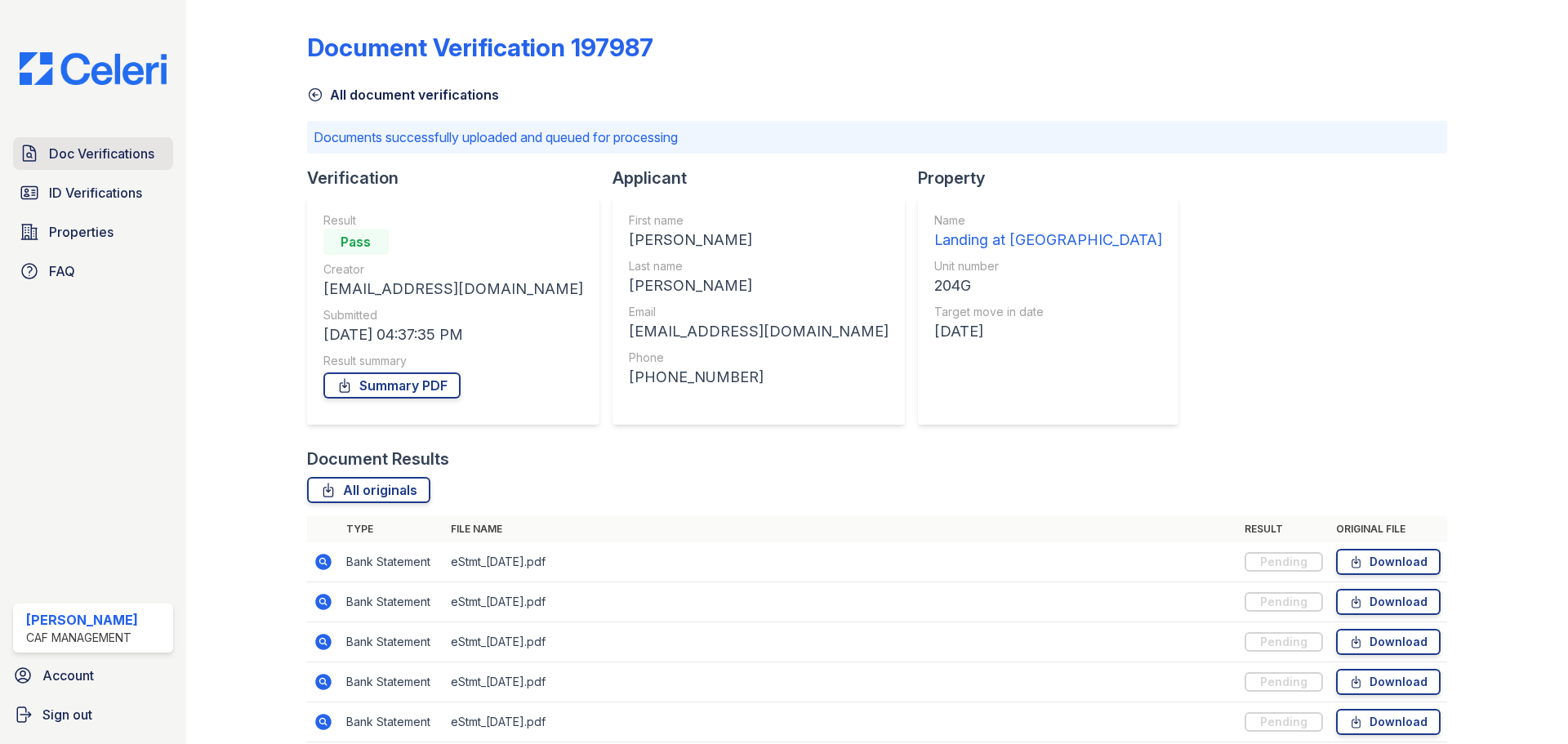
click at [112, 145] on span "Doc Verifications" at bounding box center [101, 153] width 106 height 20
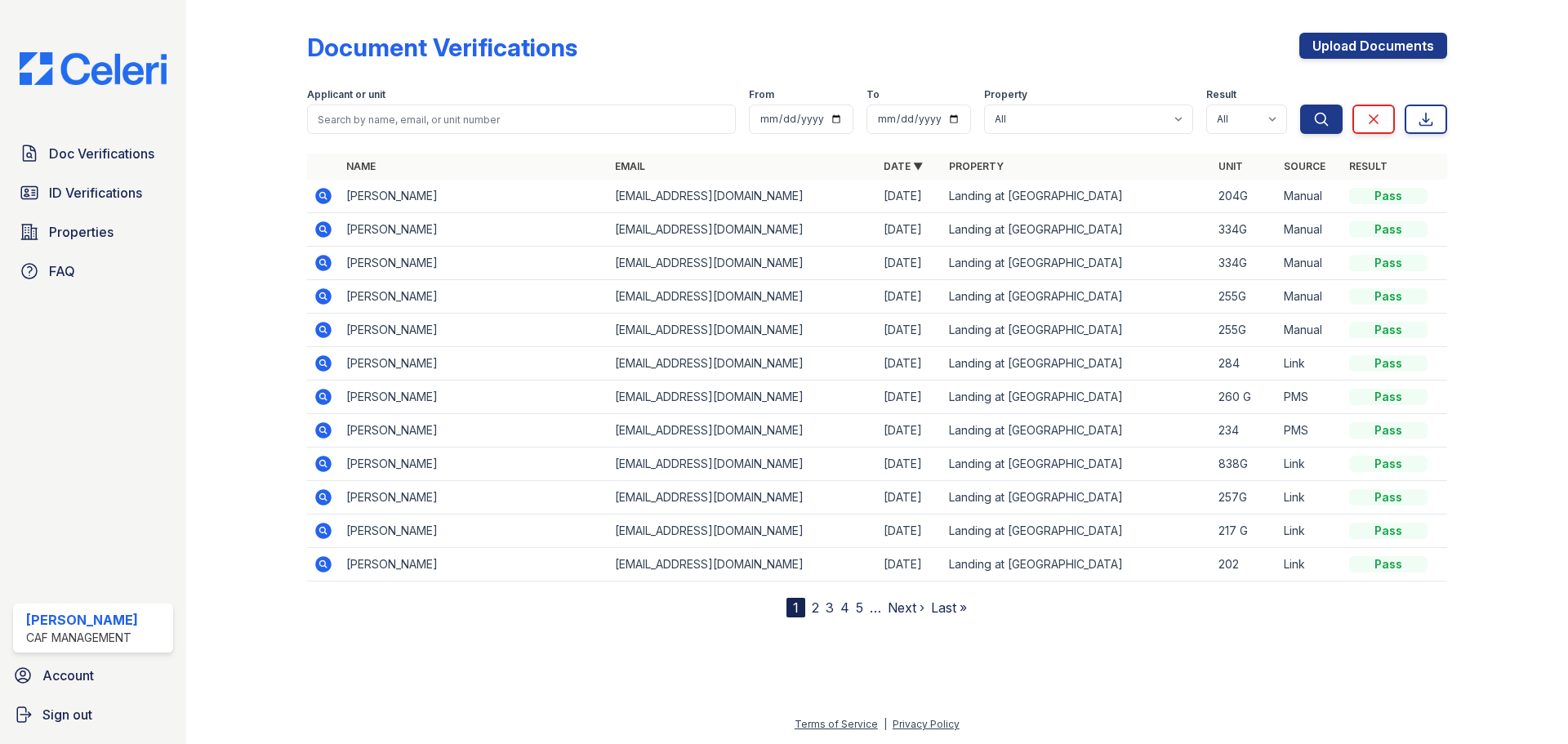
click at [324, 192] on icon at bounding box center [323, 196] width 16 height 16
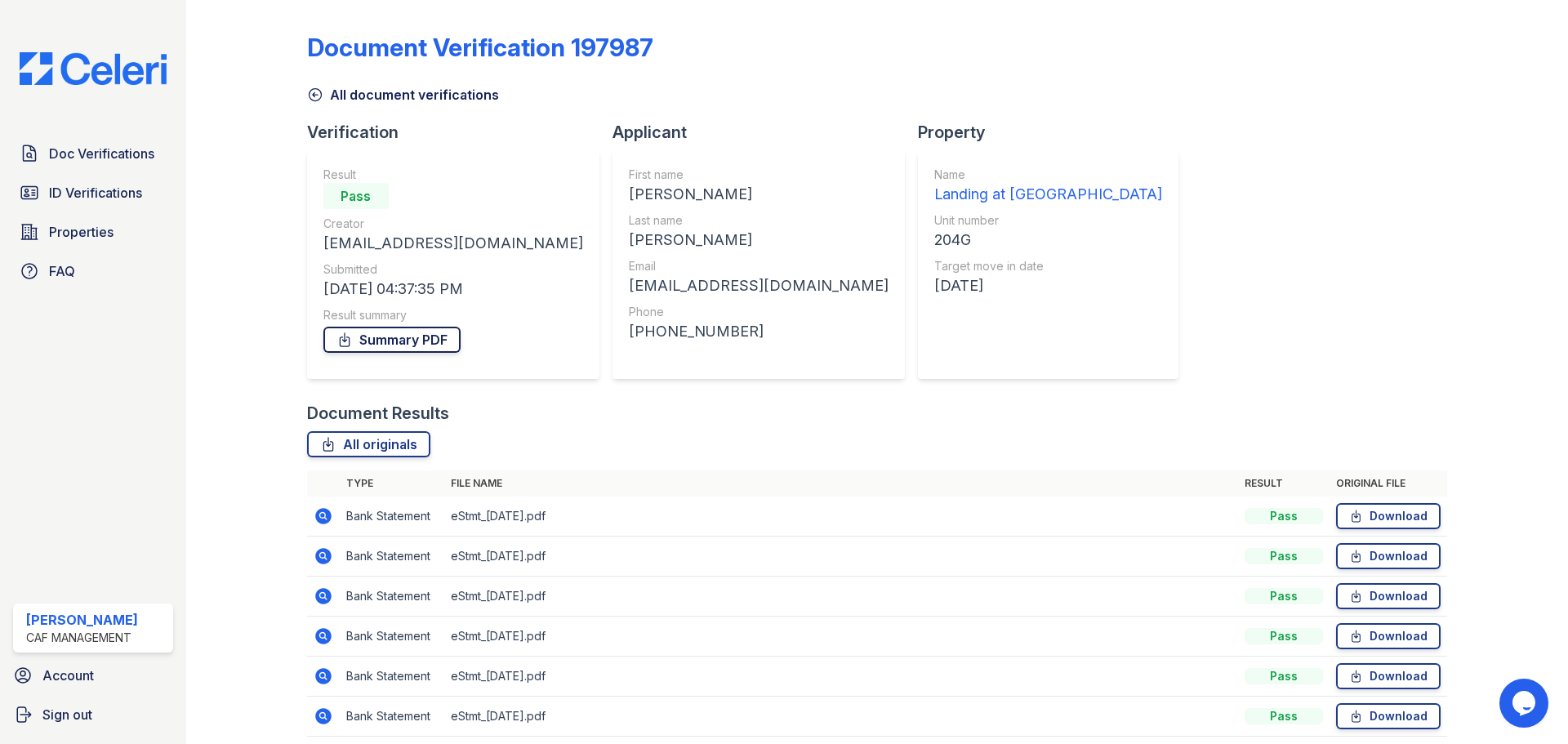
click at [380, 345] on link "Summary PDF" at bounding box center [392, 339] width 137 height 26
click at [325, 521] on icon at bounding box center [323, 516] width 16 height 16
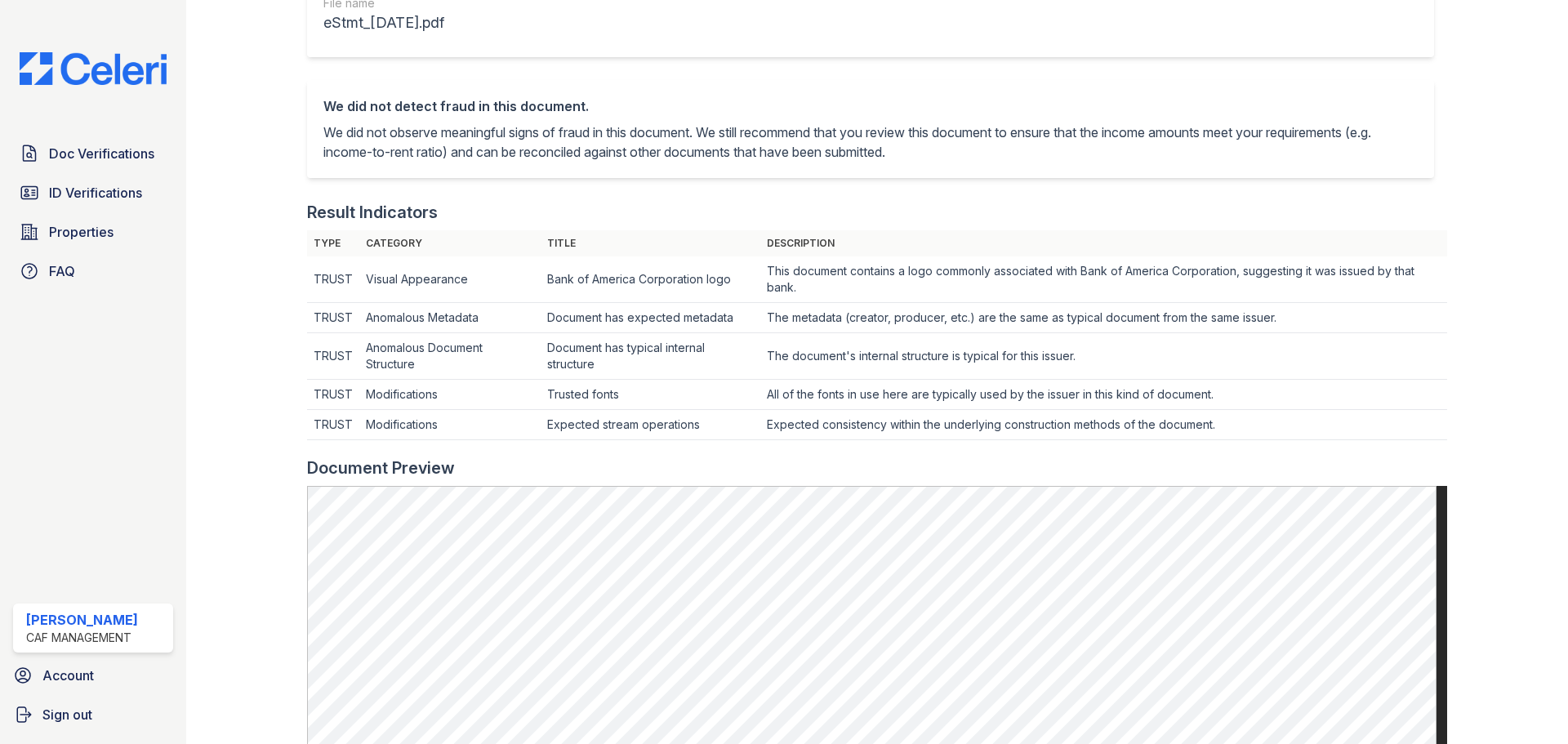
scroll to position [81, 0]
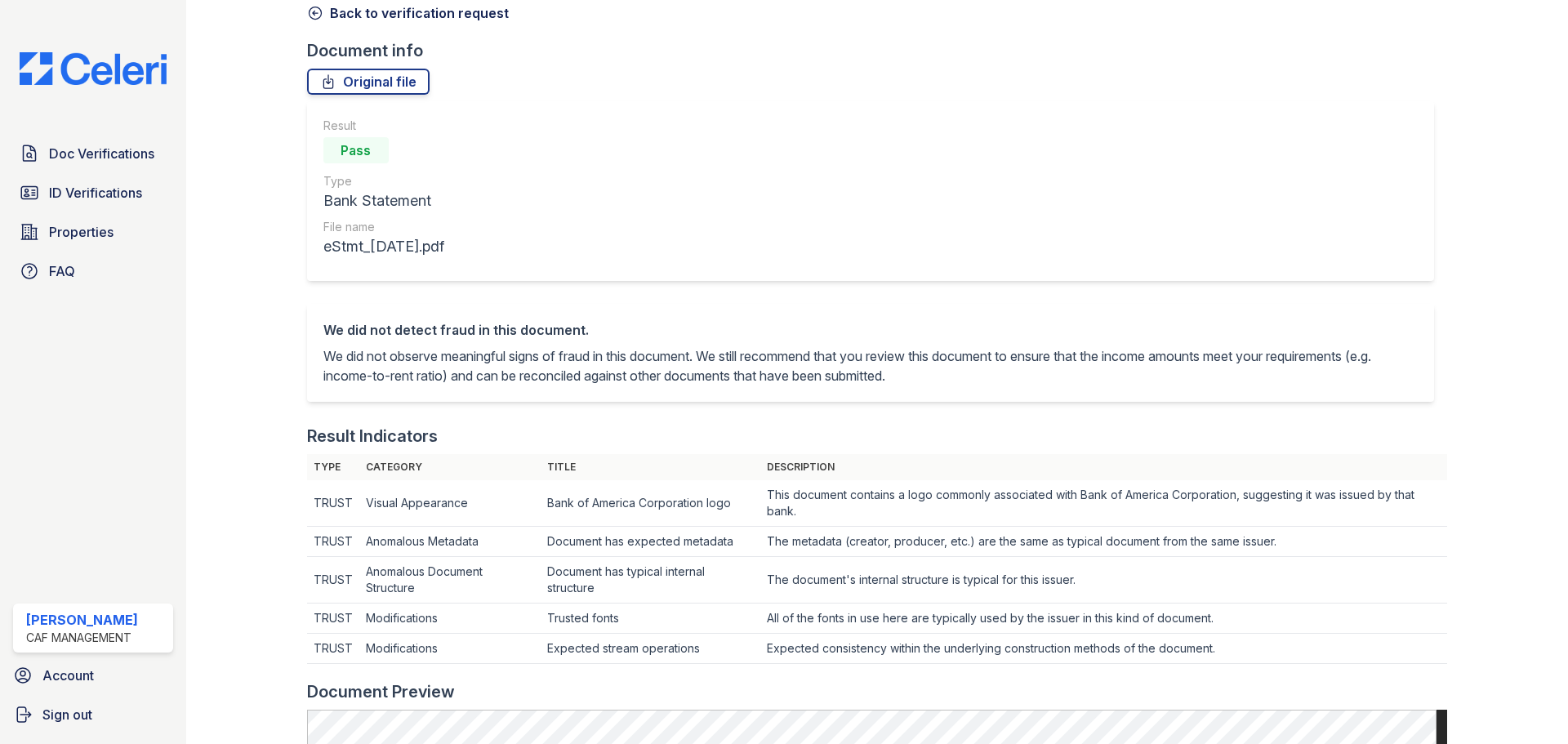
click at [333, 10] on link "Back to verification request" at bounding box center [408, 14] width 202 height 20
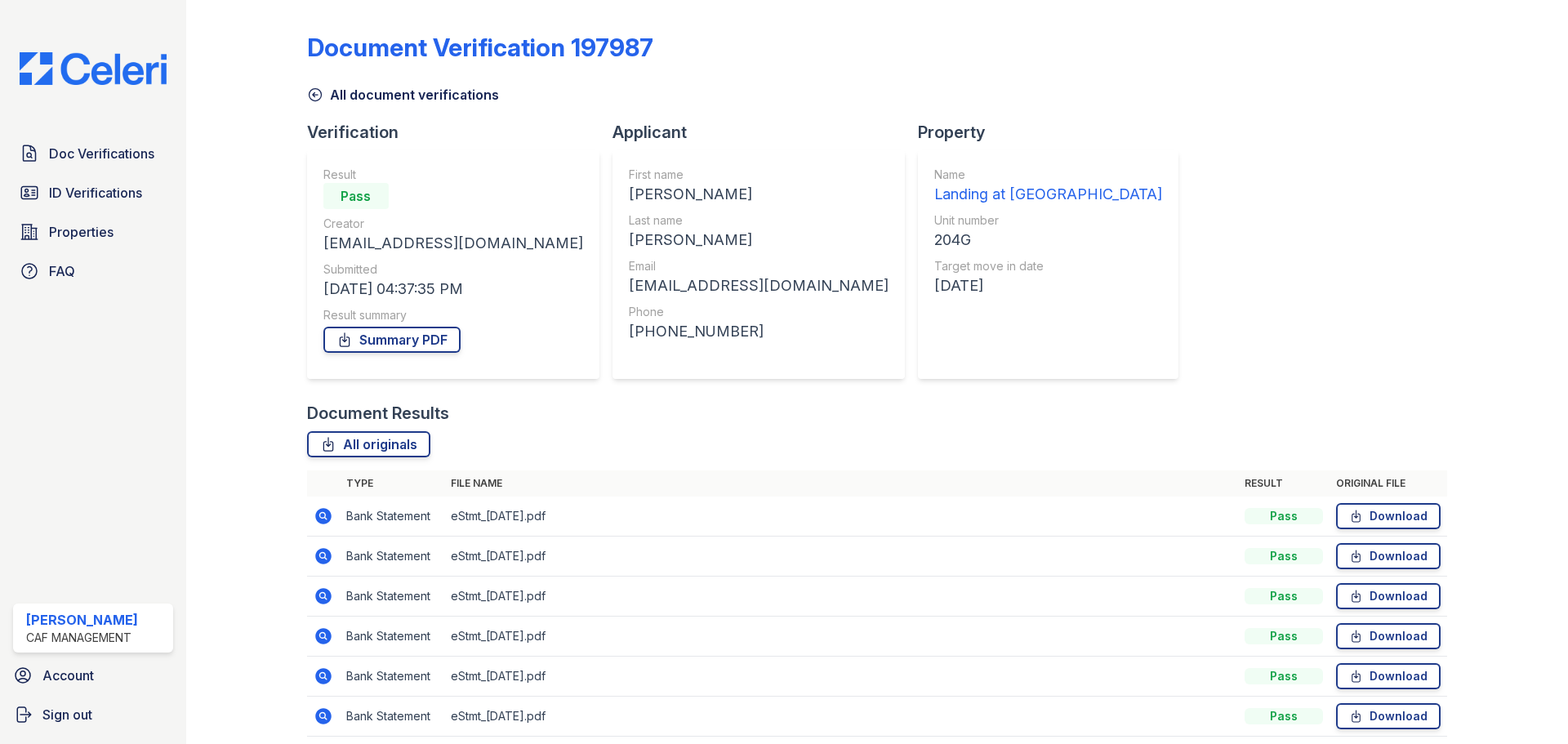
click at [320, 560] on icon at bounding box center [323, 556] width 16 height 16
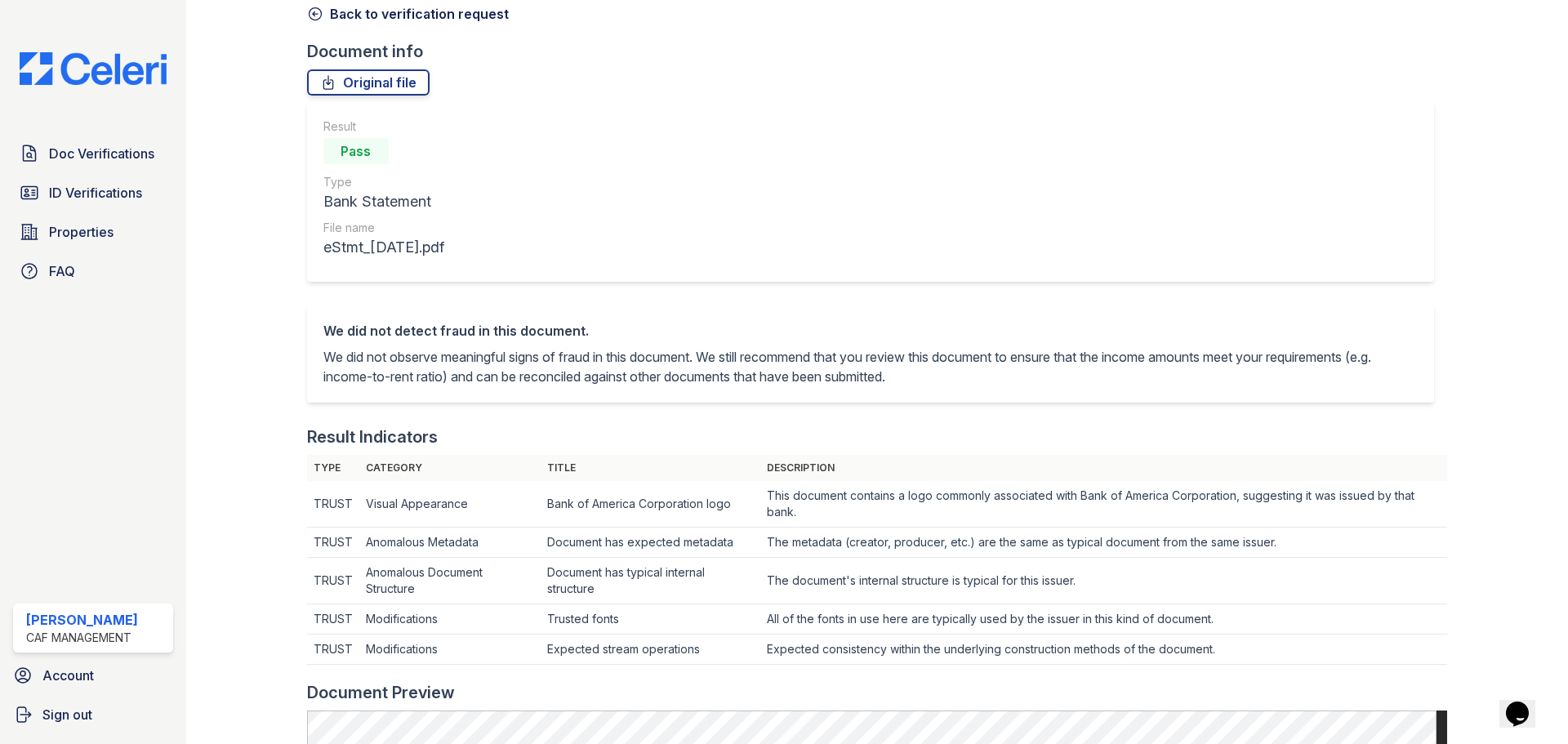
scroll to position [245, 0]
